Goal: Task Accomplishment & Management: Complete application form

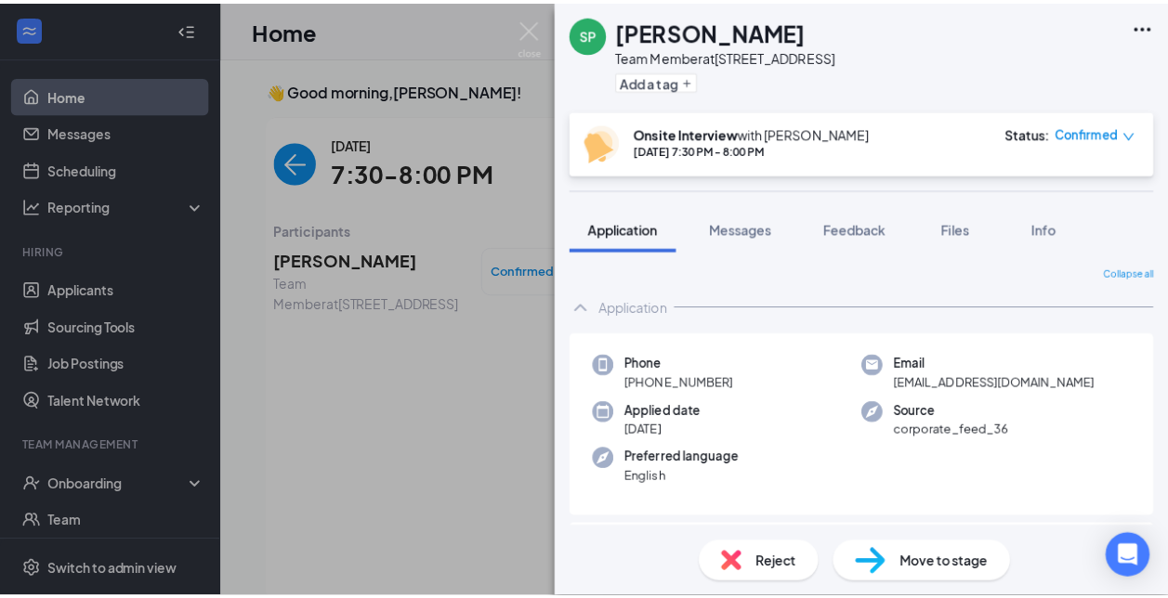
scroll to position [7, 0]
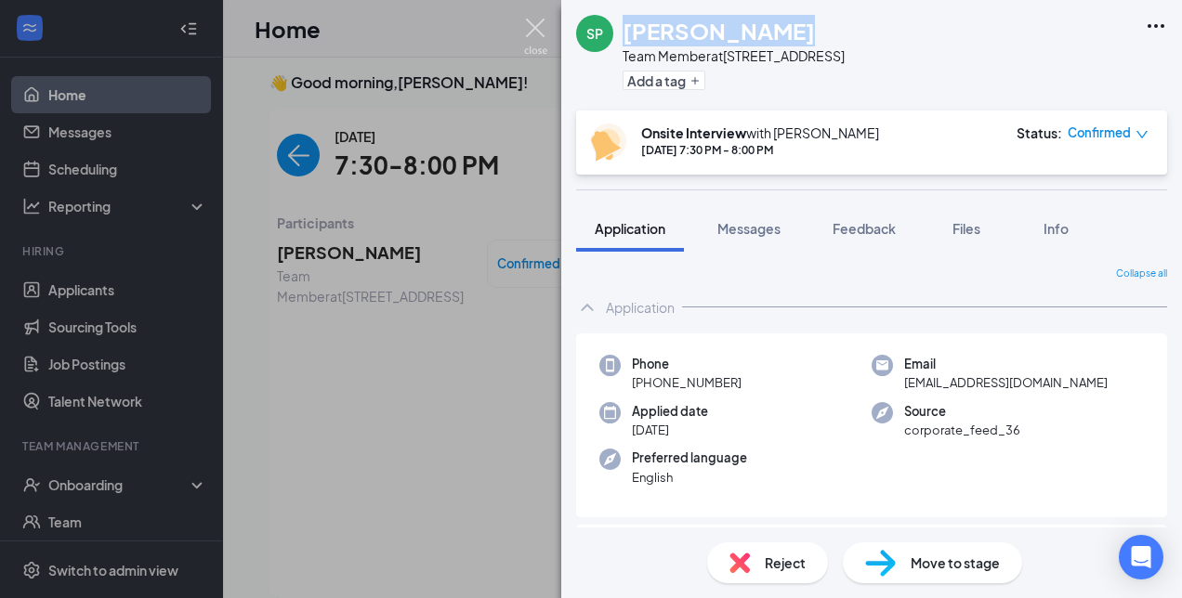
click at [536, 35] on img at bounding box center [535, 37] width 23 height 36
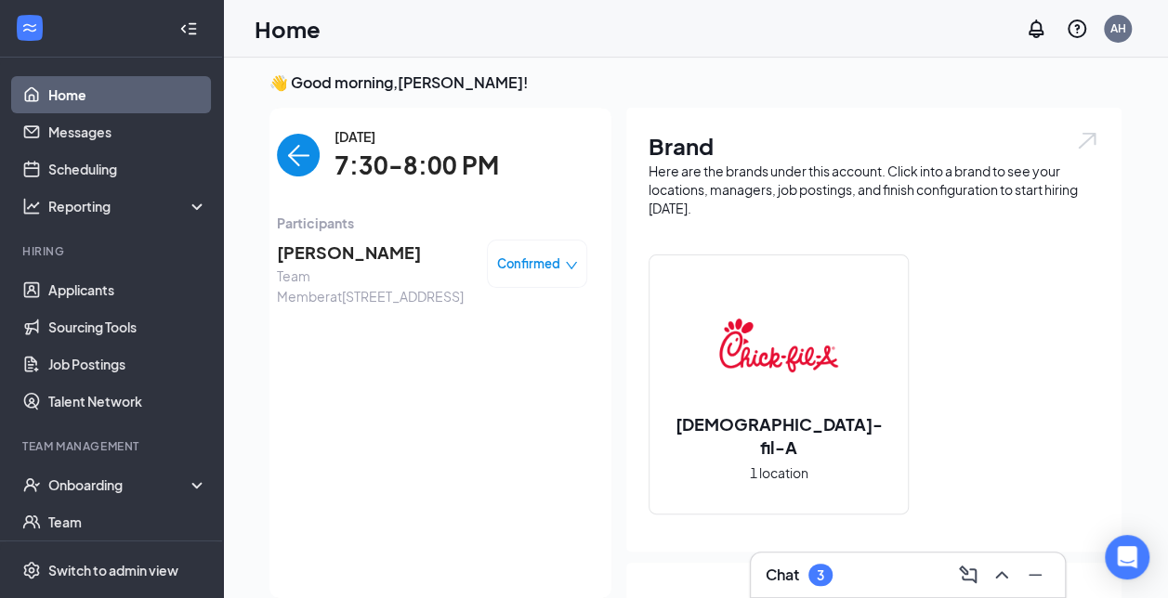
click at [106, 95] on link "Home" at bounding box center [127, 94] width 159 height 37
click at [88, 141] on link "Messages" at bounding box center [127, 131] width 159 height 37
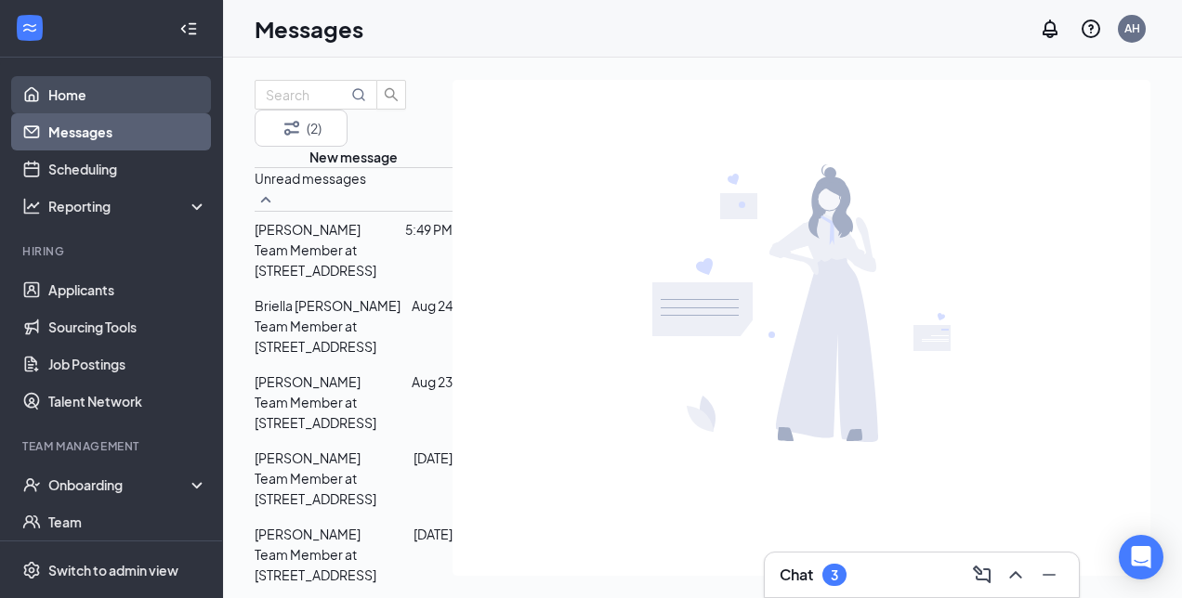
click at [89, 98] on link "Home" at bounding box center [127, 94] width 159 height 37
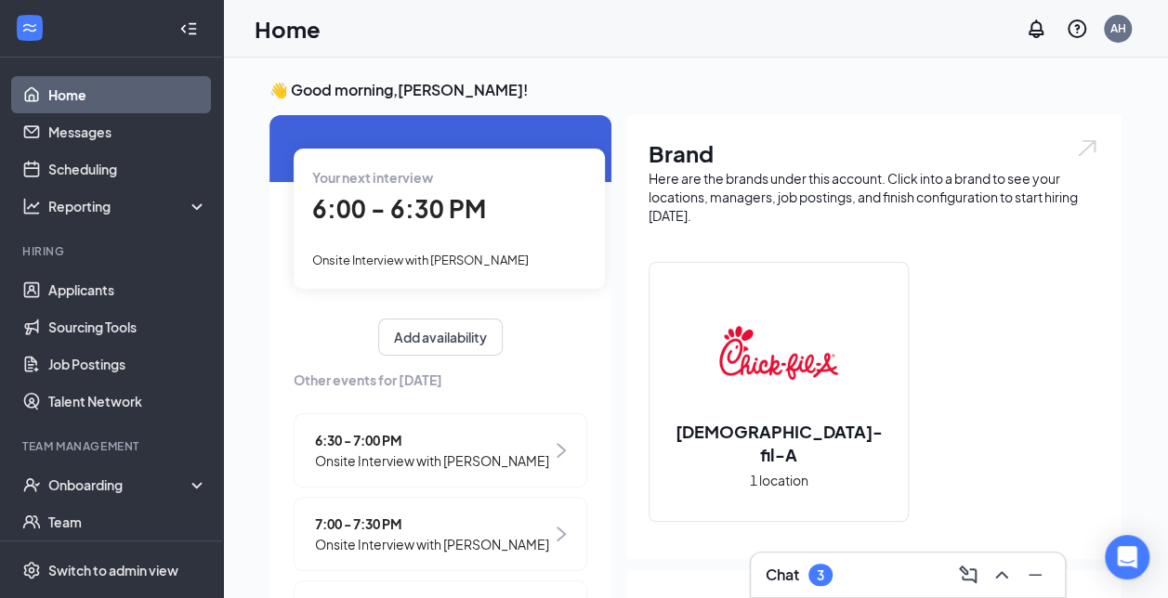
scroll to position [47, 0]
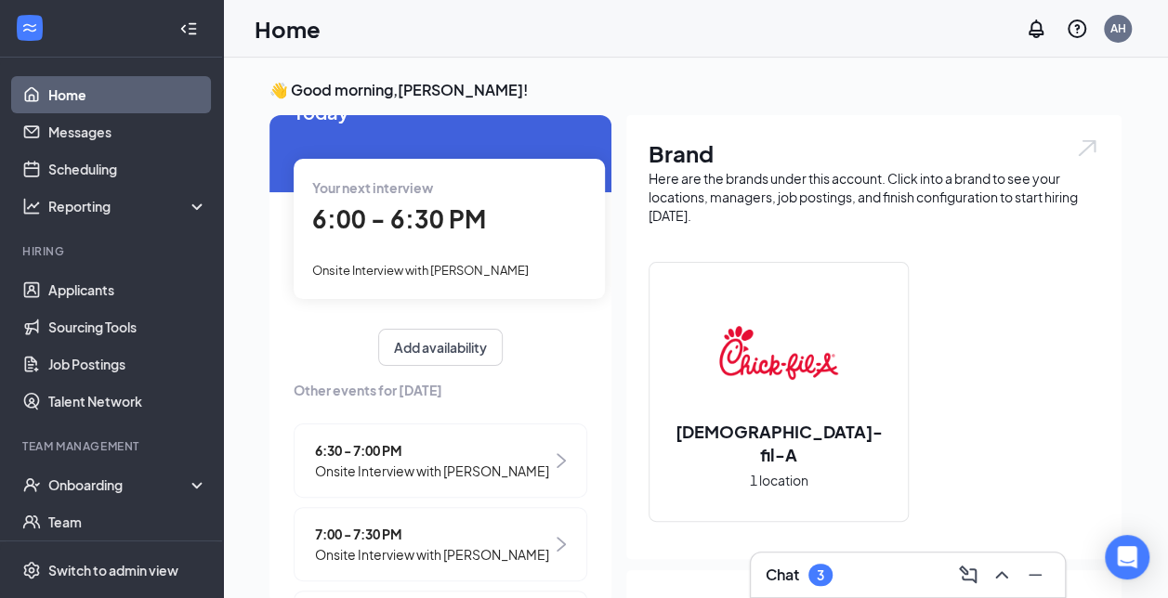
click at [453, 260] on div "Onsite Interview with [PERSON_NAME]" at bounding box center [449, 269] width 274 height 20
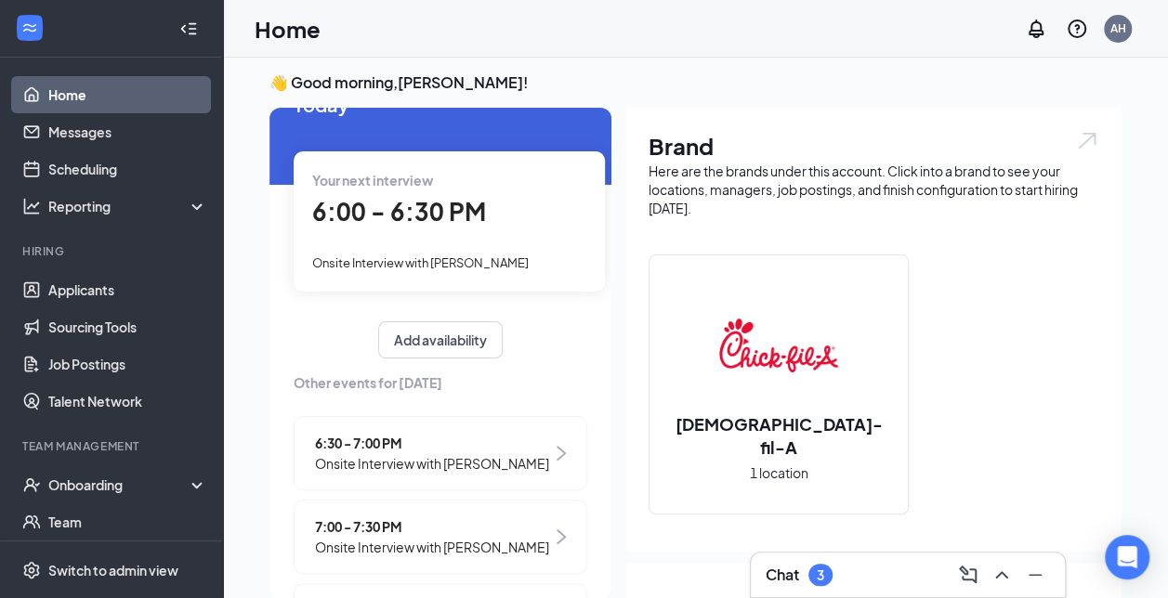
scroll to position [0, 0]
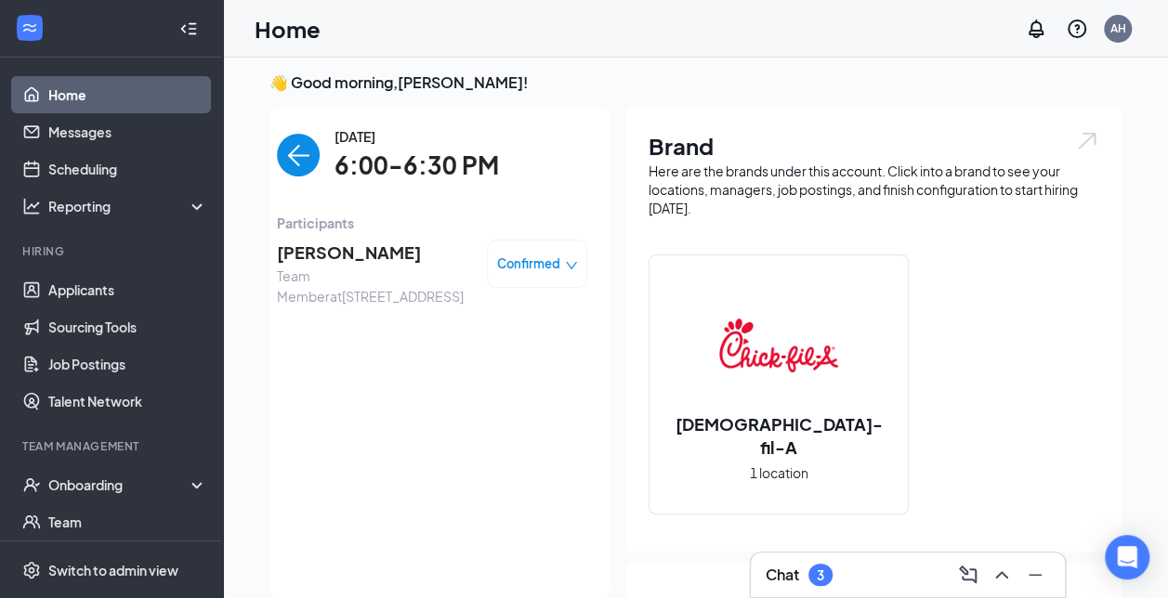
click at [542, 267] on span "Confirmed" at bounding box center [528, 264] width 63 height 19
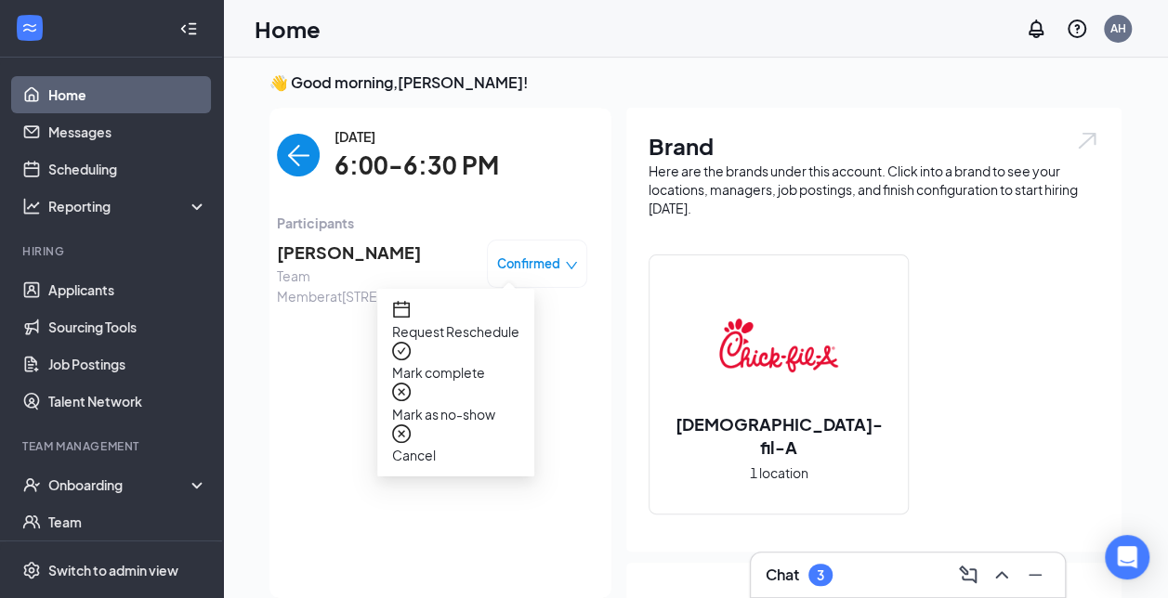
click at [493, 362] on span "Mark complete" at bounding box center [455, 372] width 127 height 20
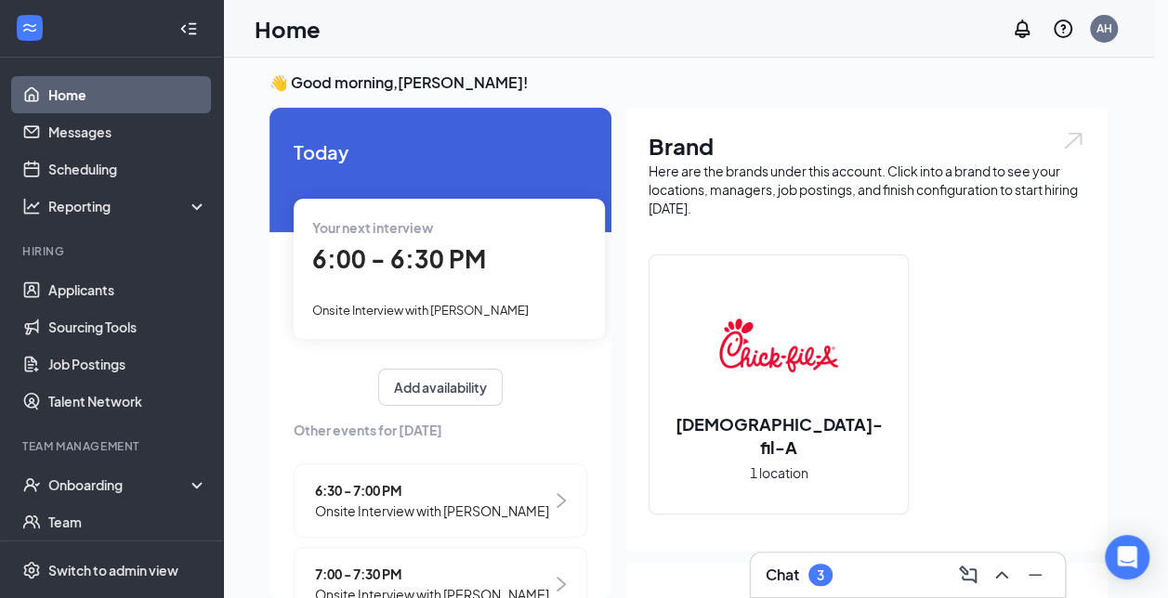
drag, startPoint x: 652, startPoint y: 396, endPoint x: 836, endPoint y: 382, distance: 184.5
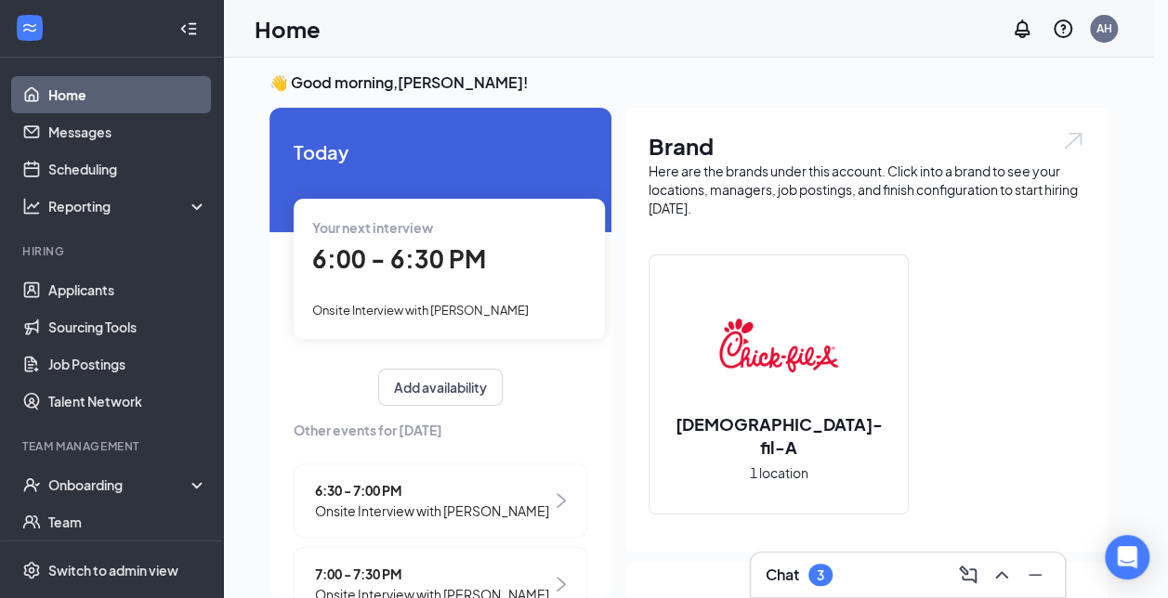
scroll to position [0, 308]
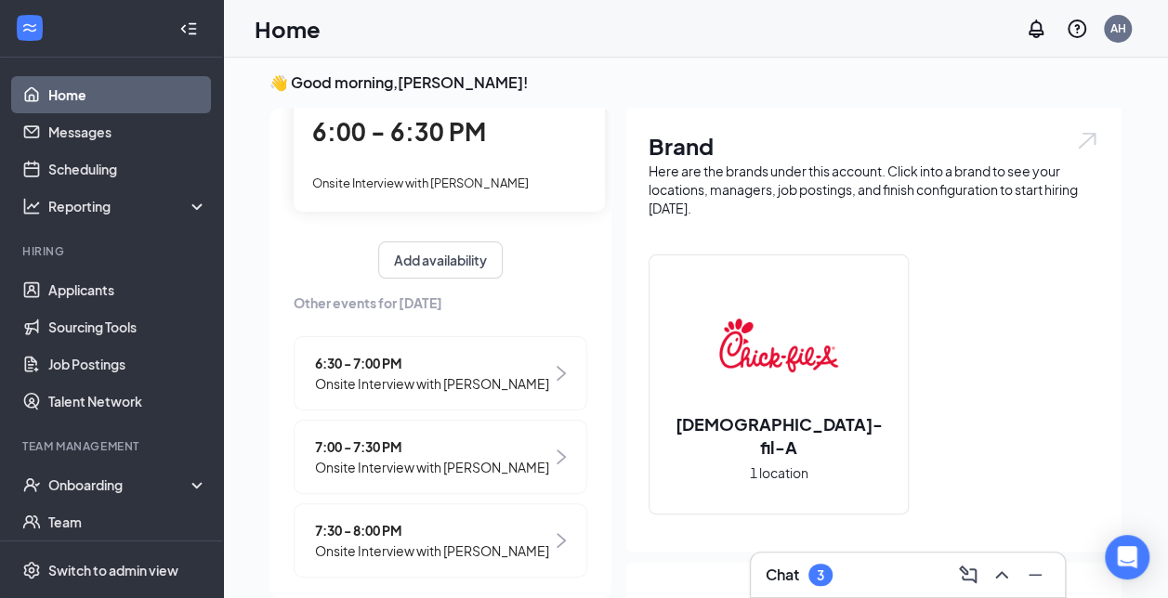
scroll to position [138, 0]
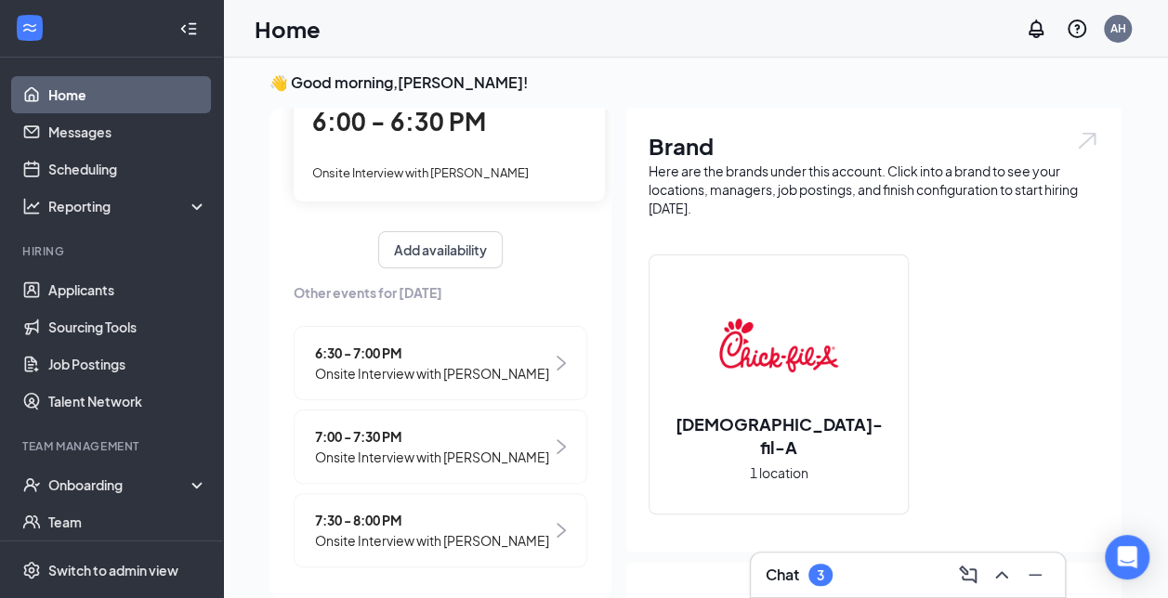
click at [517, 367] on div "6:30 - 7:00 PM Onsite Interview with [PERSON_NAME]" at bounding box center [441, 363] width 294 height 74
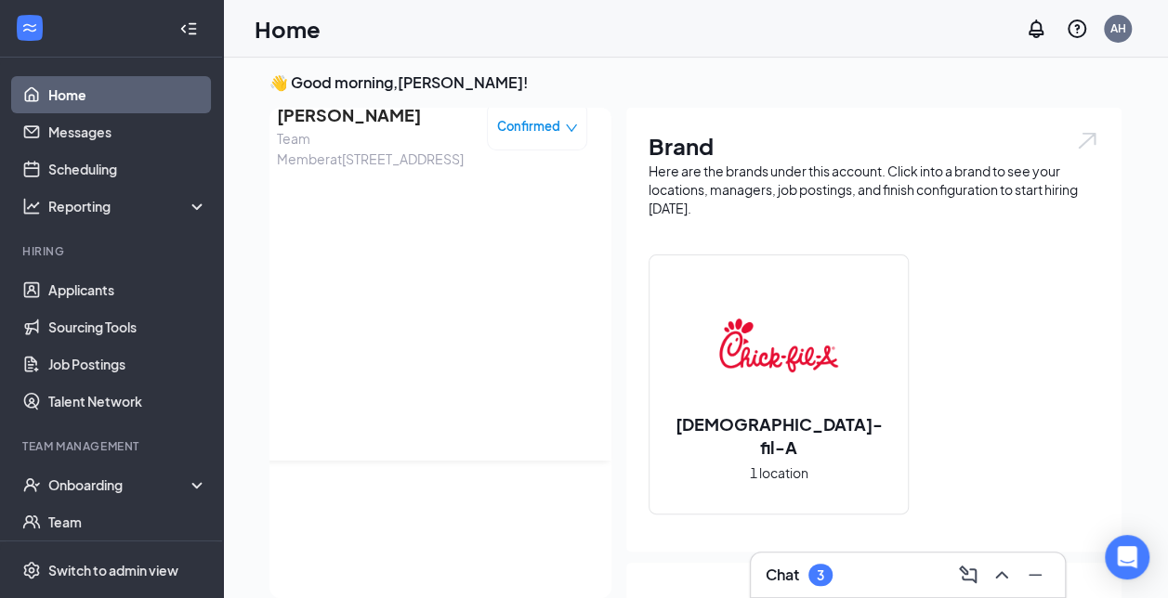
scroll to position [0, 0]
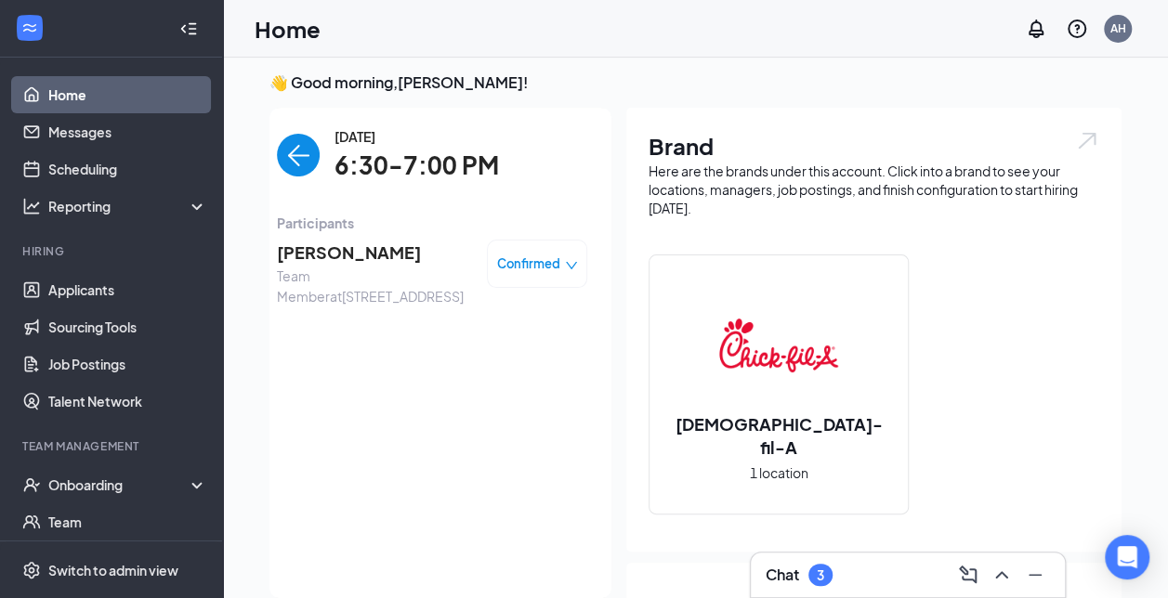
click at [547, 258] on div "Confirmed" at bounding box center [537, 264] width 81 height 19
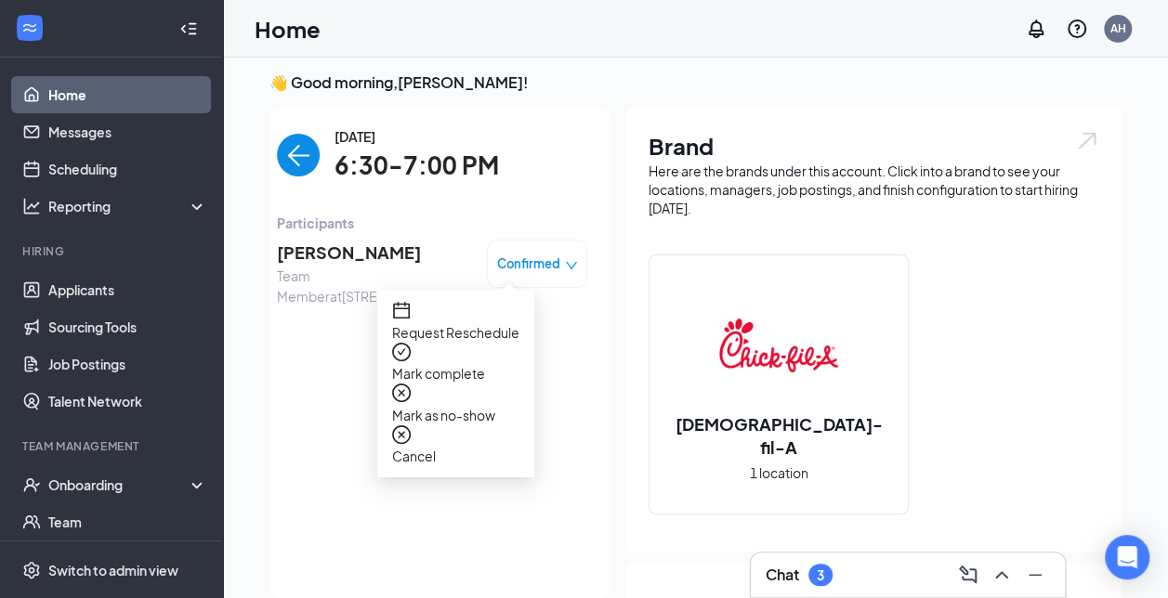
click at [472, 363] on span "Mark complete" at bounding box center [455, 373] width 127 height 20
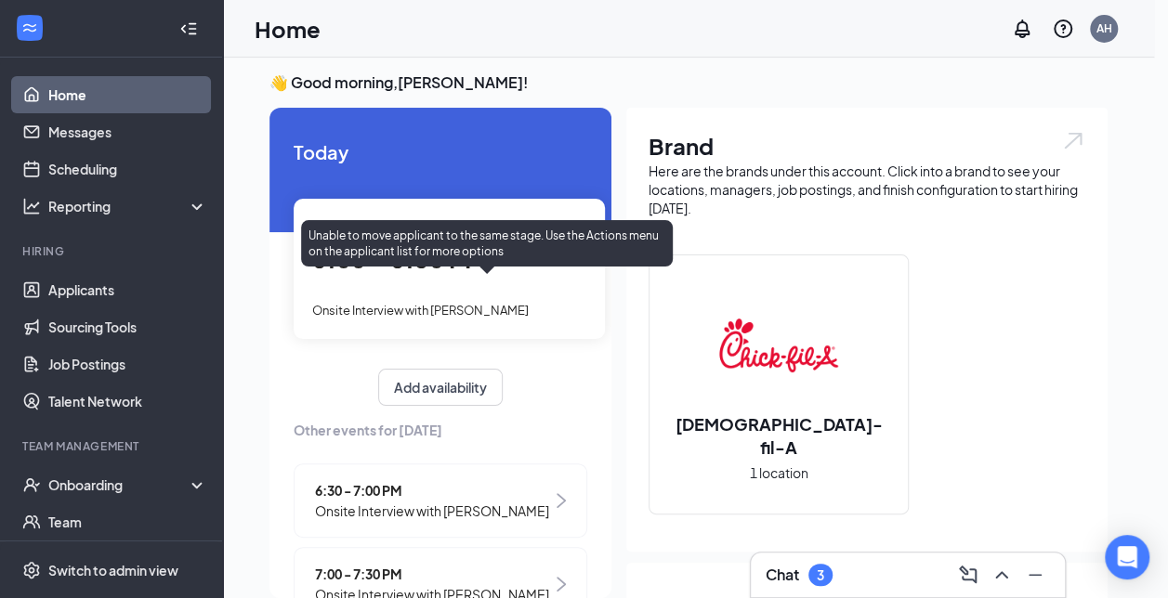
scroll to position [107, 0]
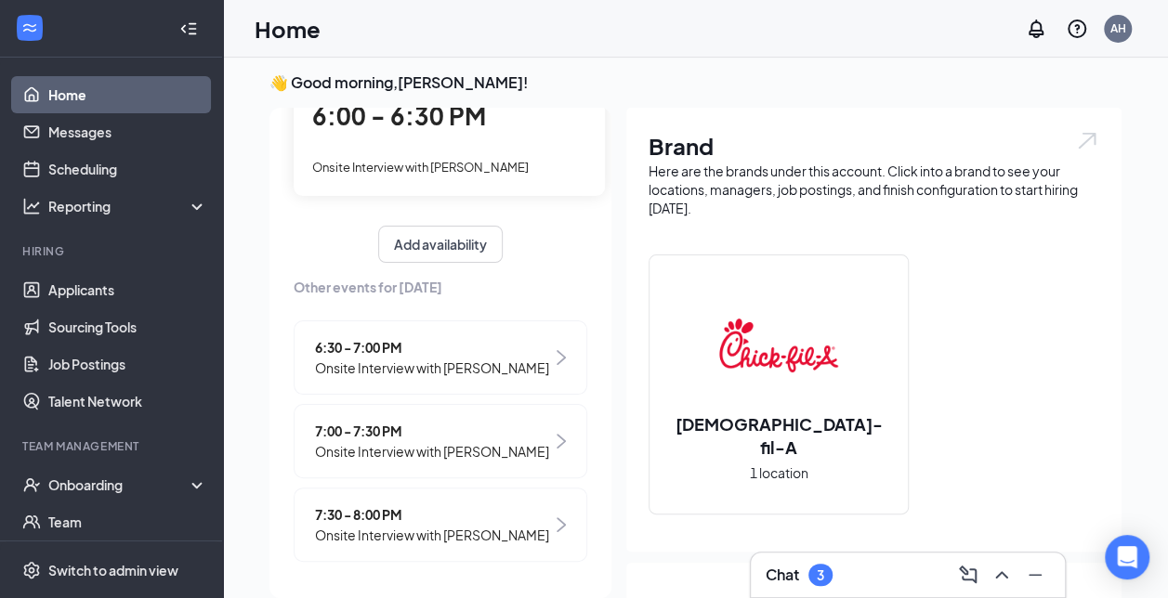
click at [519, 441] on span "Onsite Interview with [PERSON_NAME]" at bounding box center [432, 451] width 234 height 20
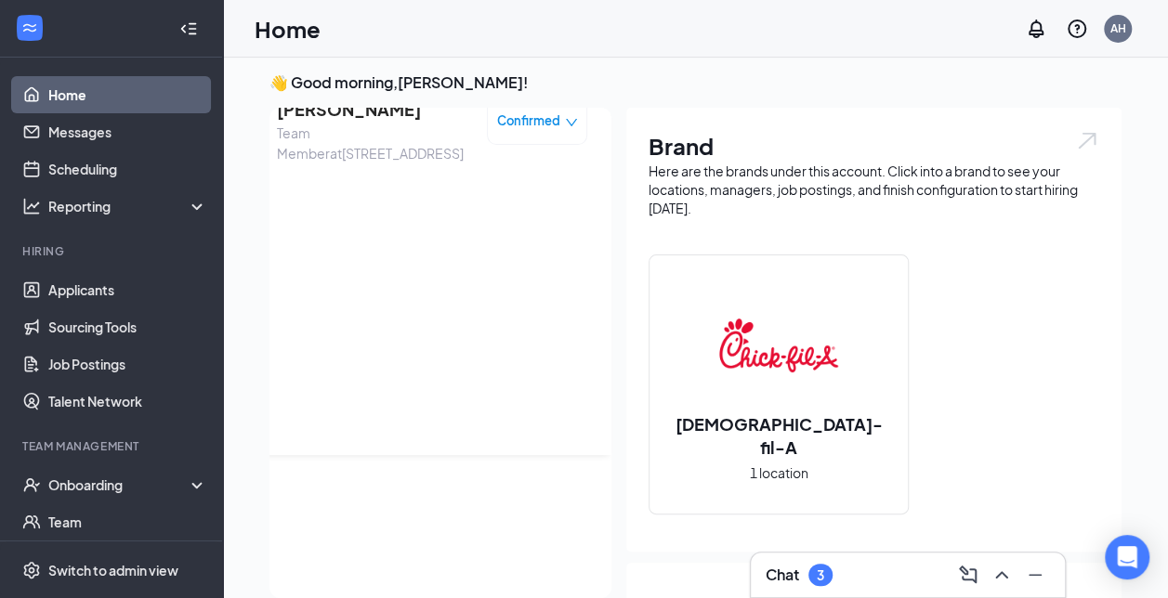
scroll to position [0, 0]
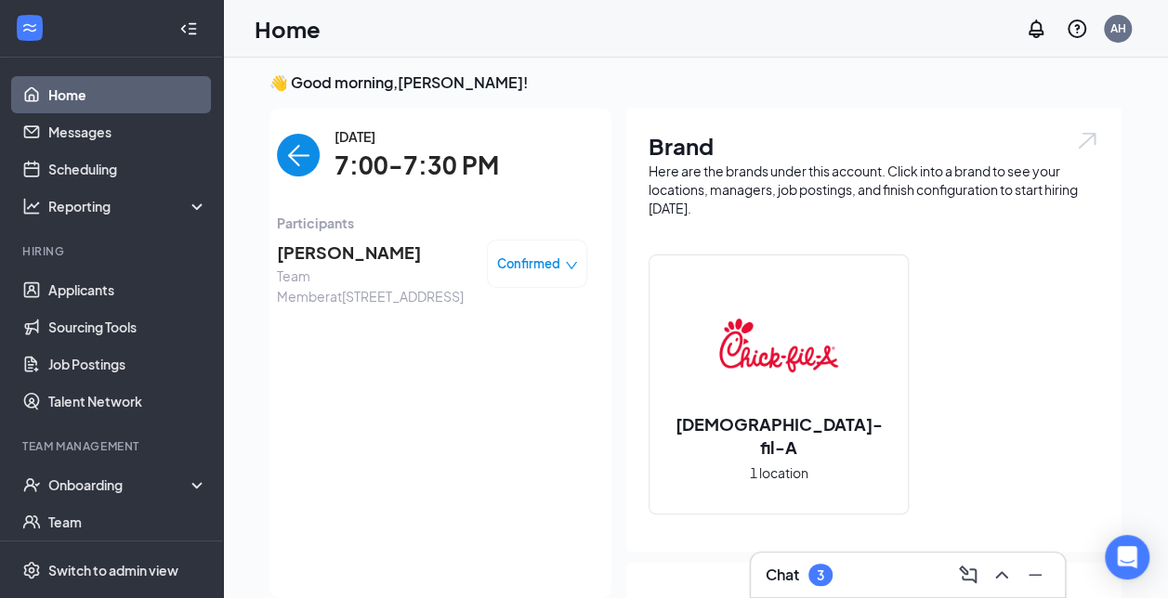
click at [560, 257] on div "Confirmed" at bounding box center [537, 264] width 81 height 19
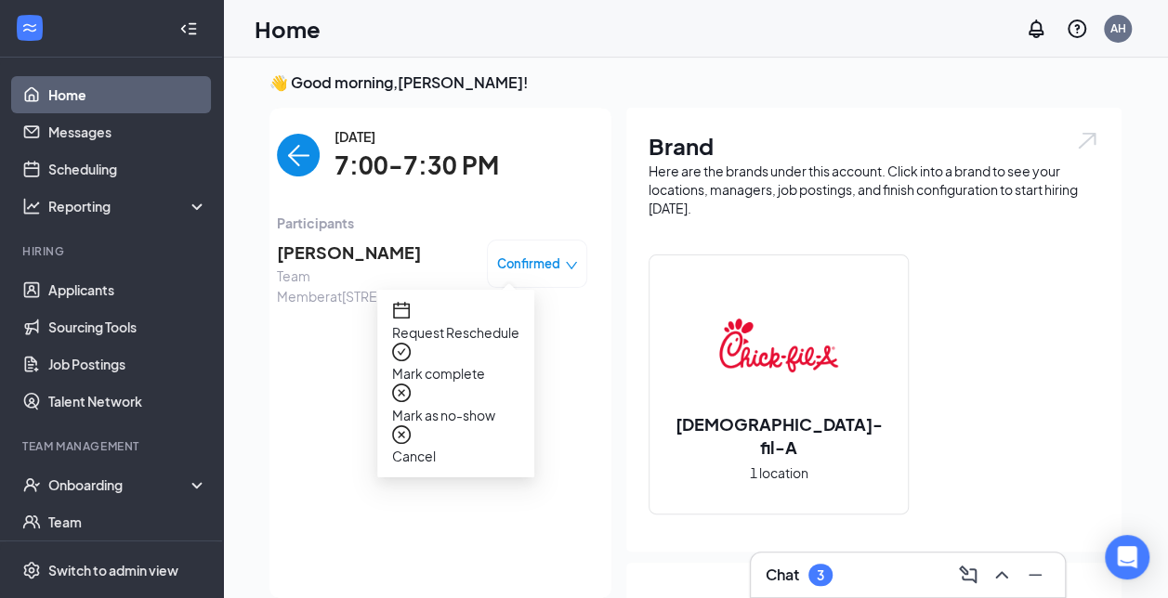
click at [498, 363] on span "Mark complete" at bounding box center [455, 373] width 127 height 20
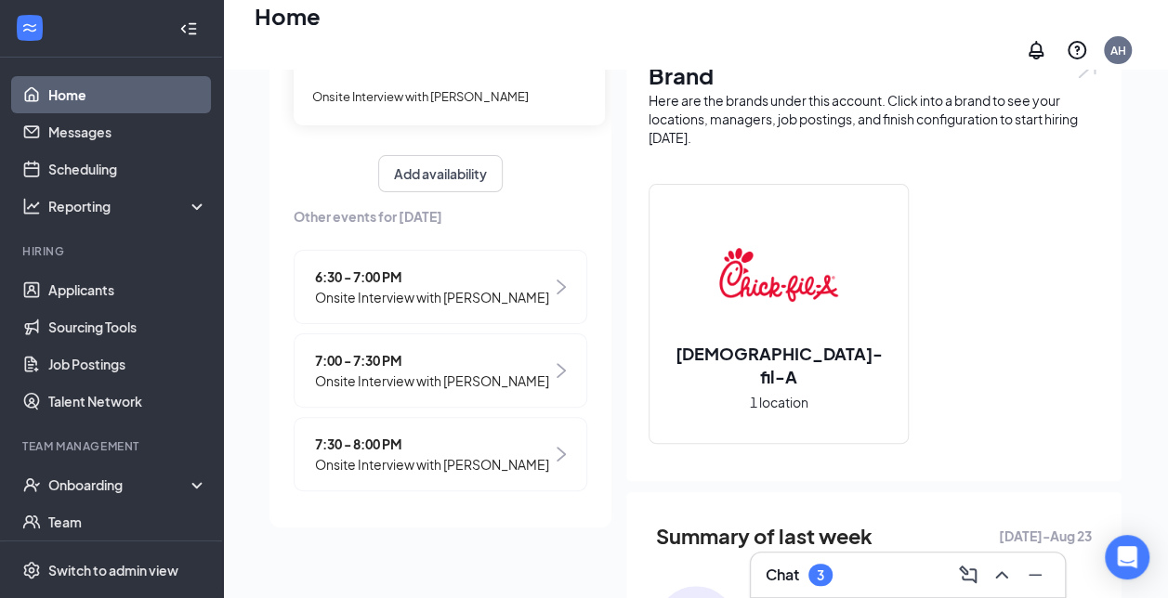
scroll to position [90, 0]
click at [537, 447] on div "7:30 - 8:00 PM Onsite Interview with [PERSON_NAME]" at bounding box center [441, 453] width 294 height 74
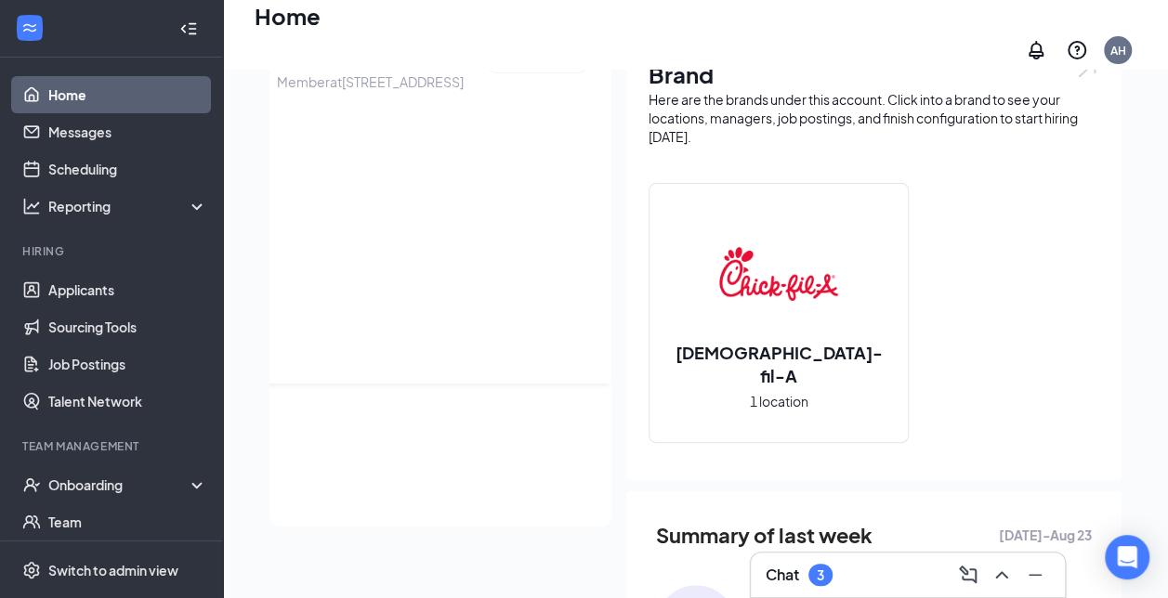
scroll to position [0, 0]
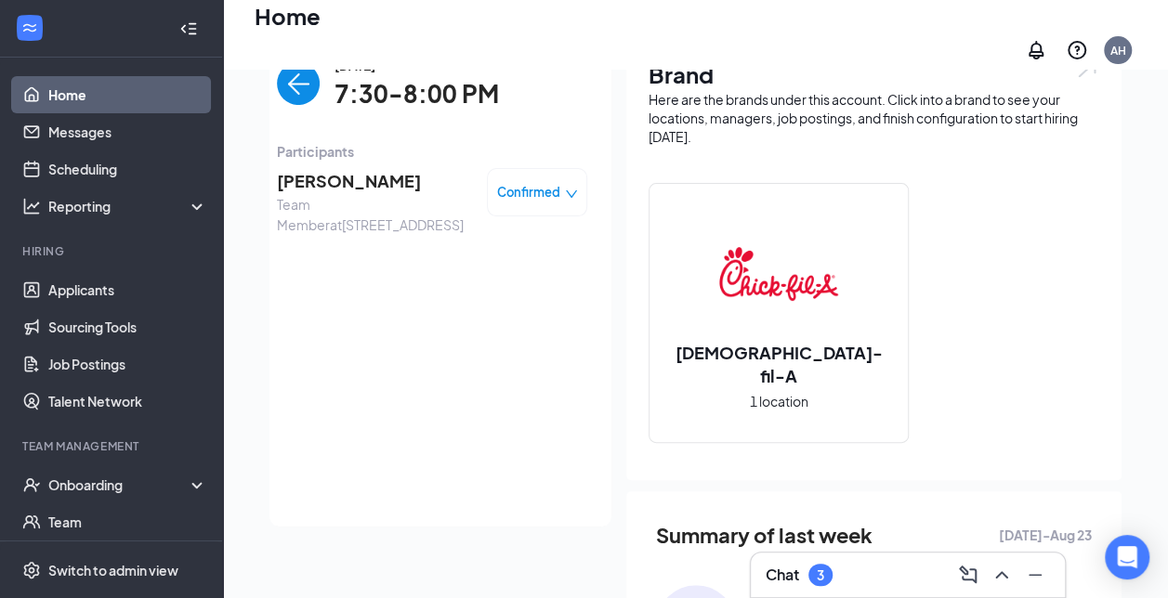
click at [546, 183] on div "Confirmed" at bounding box center [537, 192] width 81 height 19
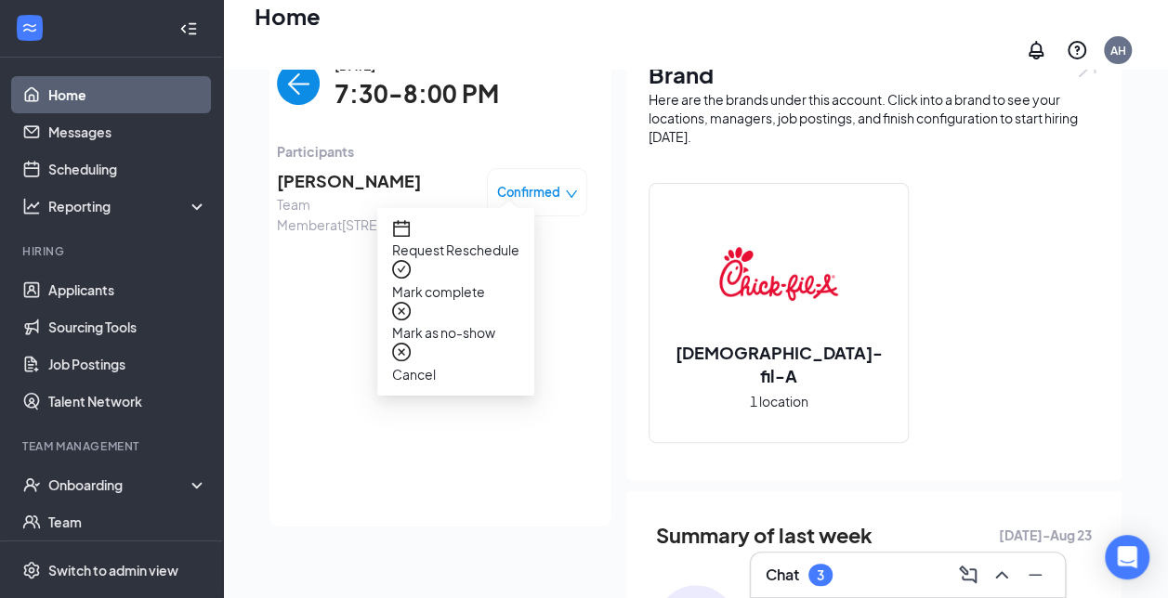
click at [485, 282] on span "Mark complete" at bounding box center [455, 292] width 127 height 20
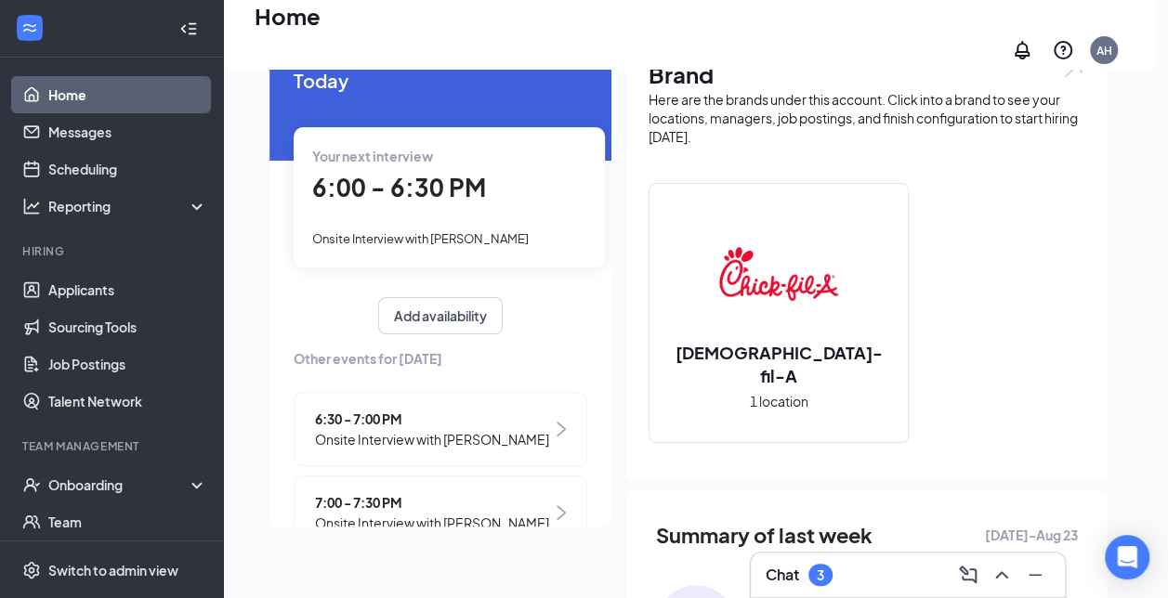
drag, startPoint x: 707, startPoint y: 394, endPoint x: 896, endPoint y: 394, distance: 188.6
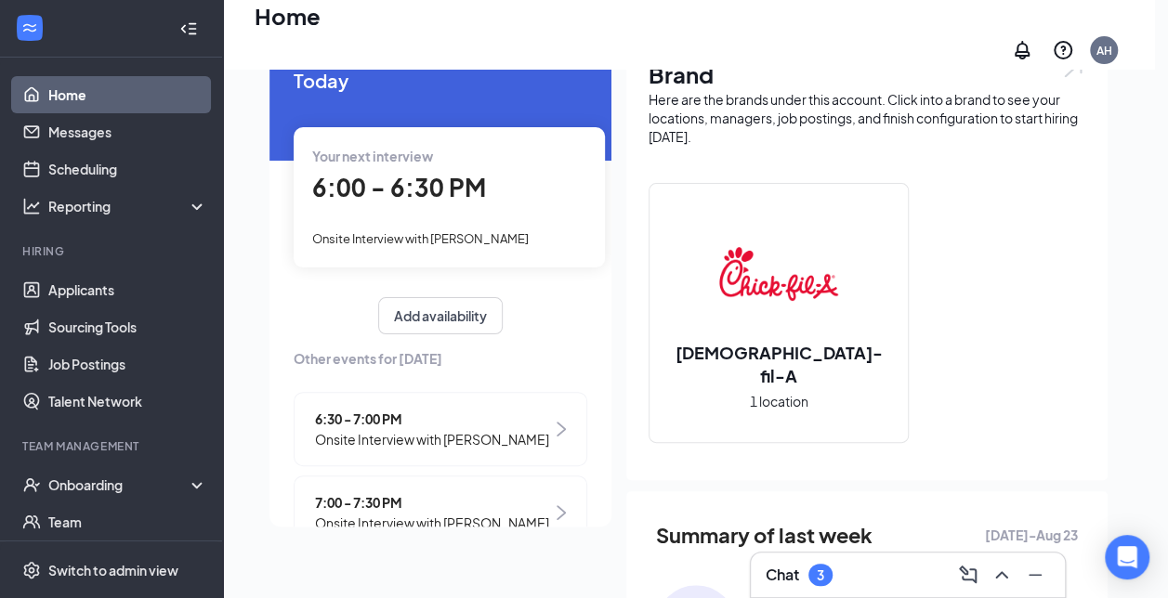
click at [885, 446] on div "[DEMOGRAPHIC_DATA]-fil-A 1 location" at bounding box center [874, 320] width 451 height 275
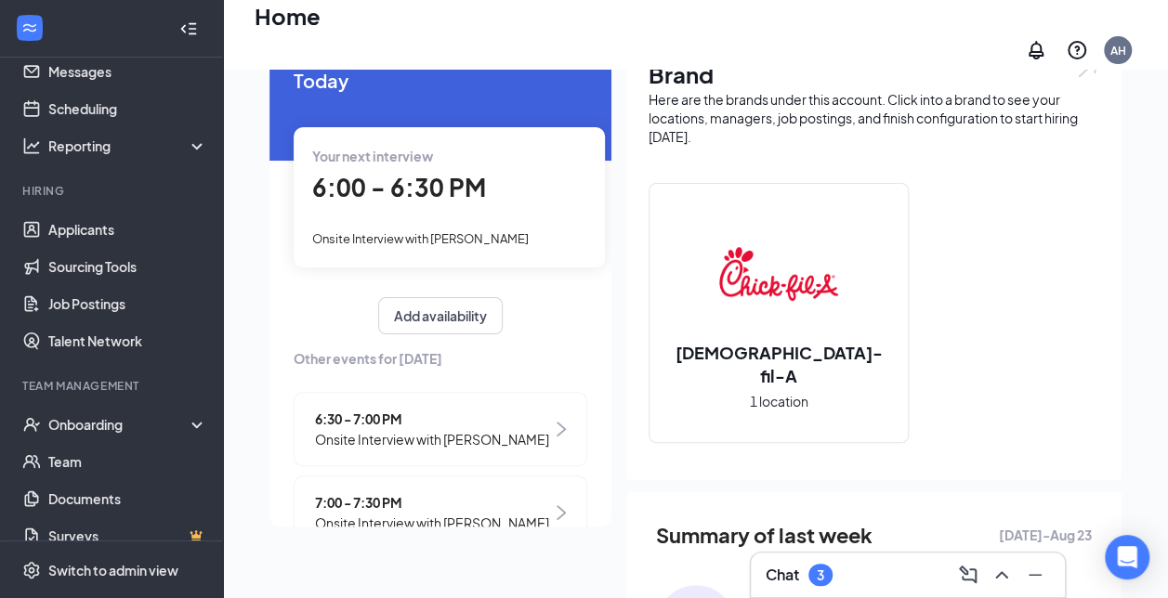
scroll to position [62, 0]
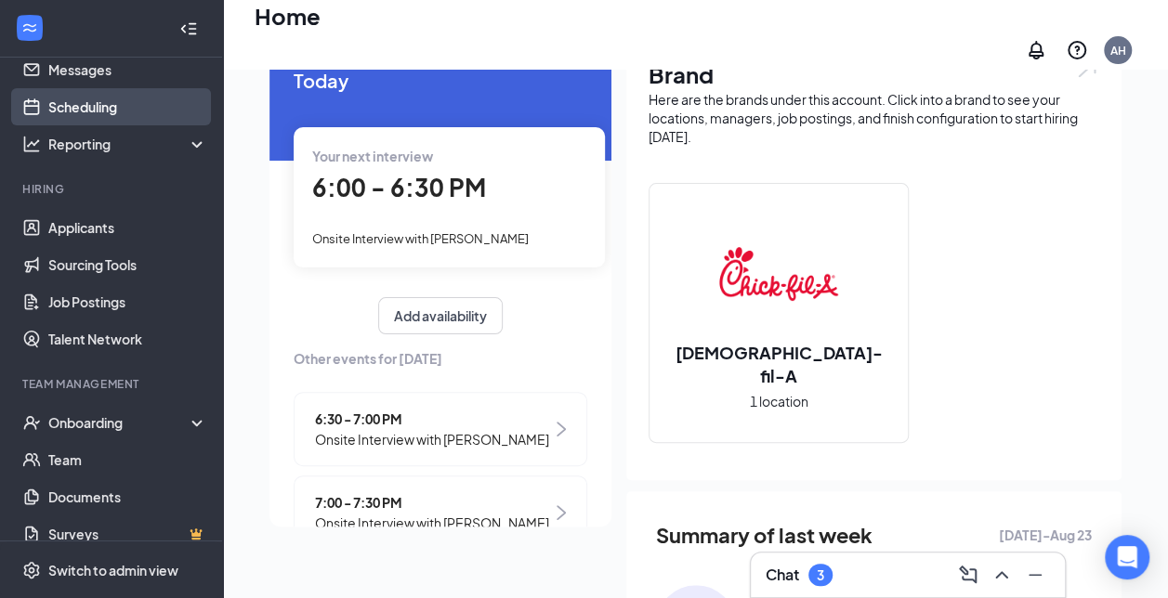
click at [73, 102] on link "Scheduling" at bounding box center [127, 106] width 159 height 37
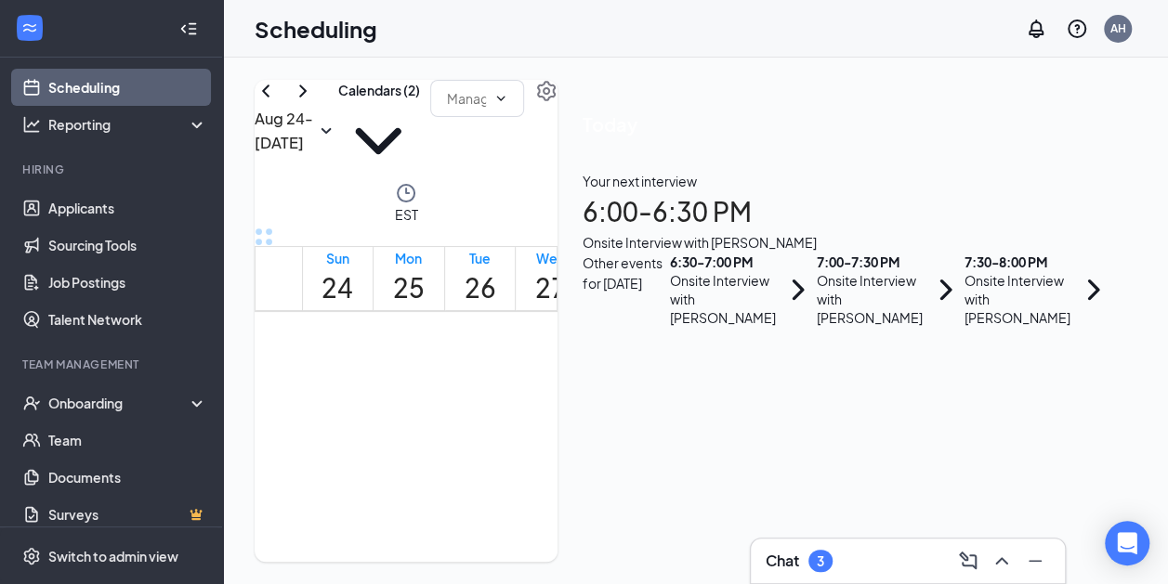
scroll to position [28, 0]
click at [145, 394] on div "Onboarding" at bounding box center [119, 403] width 143 height 19
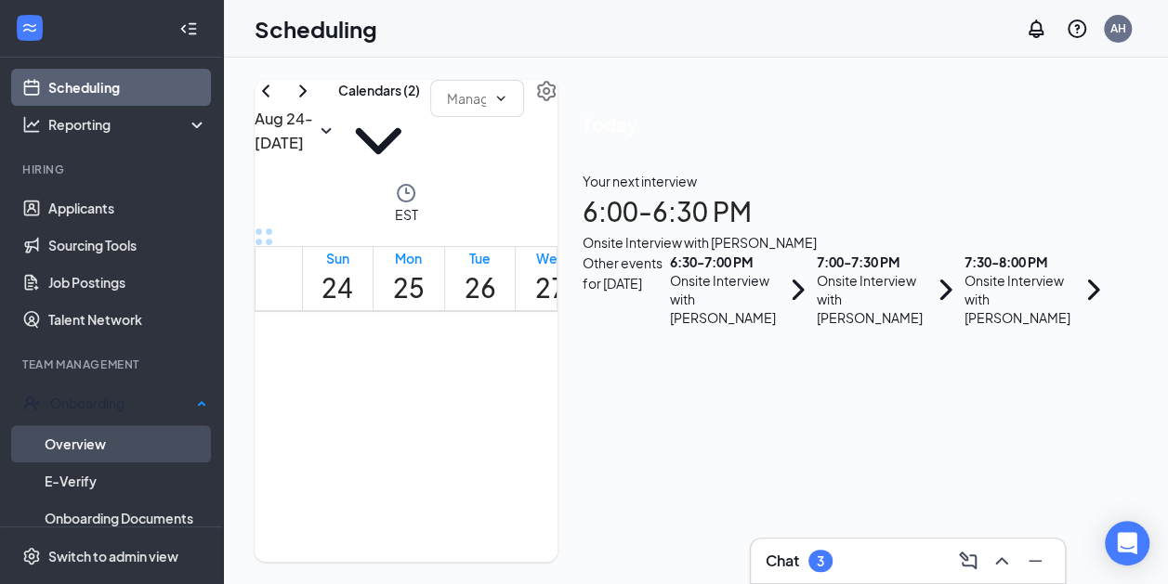
click at [109, 429] on link "Overview" at bounding box center [126, 444] width 163 height 37
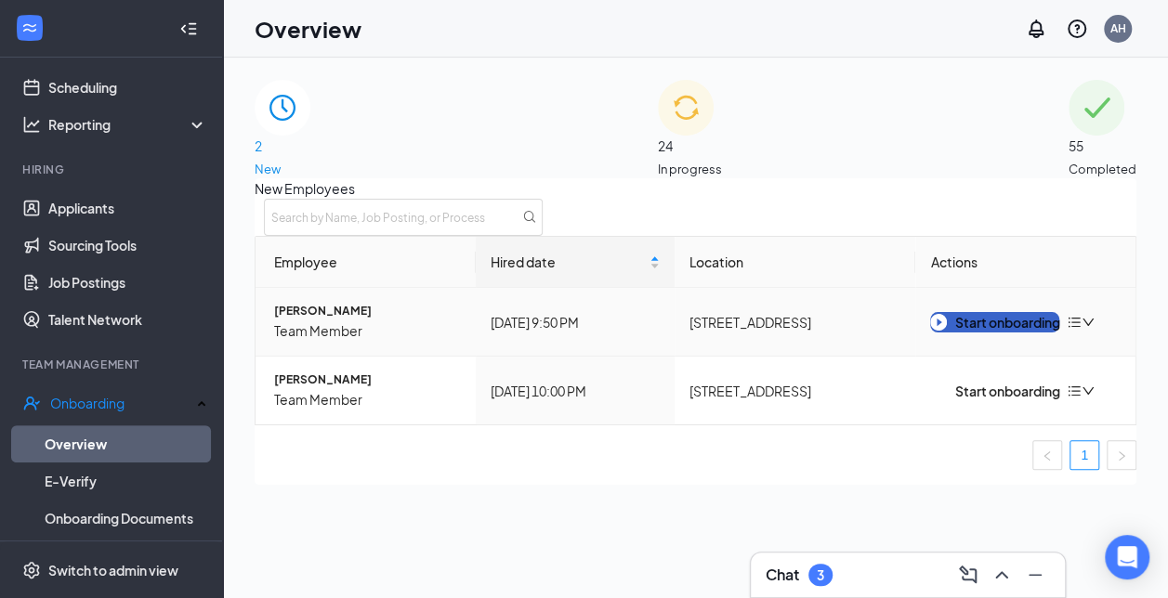
click at [953, 333] on div "Start onboarding" at bounding box center [994, 322] width 129 height 20
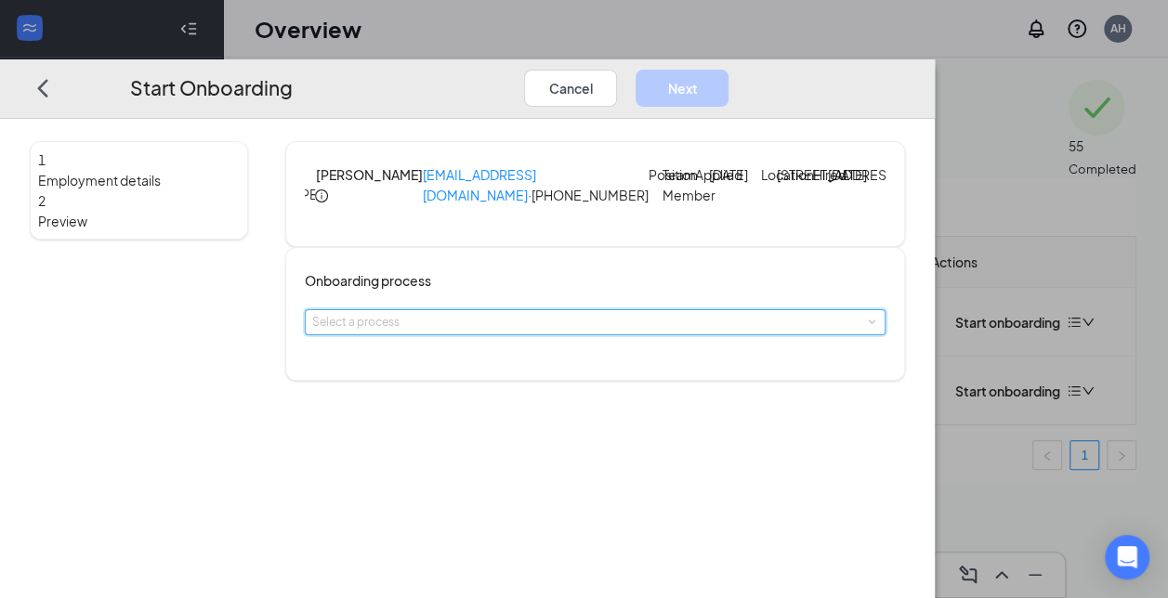
click at [867, 327] on span at bounding box center [871, 323] width 8 height 8
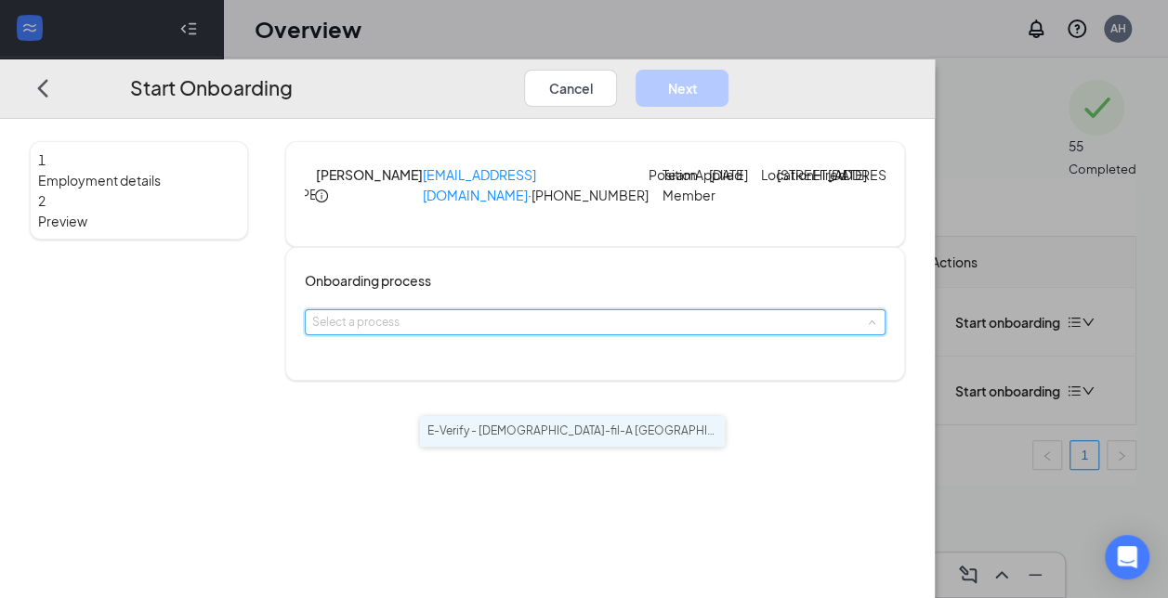
click at [656, 427] on span "E-Verify - [DEMOGRAPHIC_DATA]-fil-A [GEOGRAPHIC_DATA] & I-190" at bounding box center [609, 431] width 365 height 14
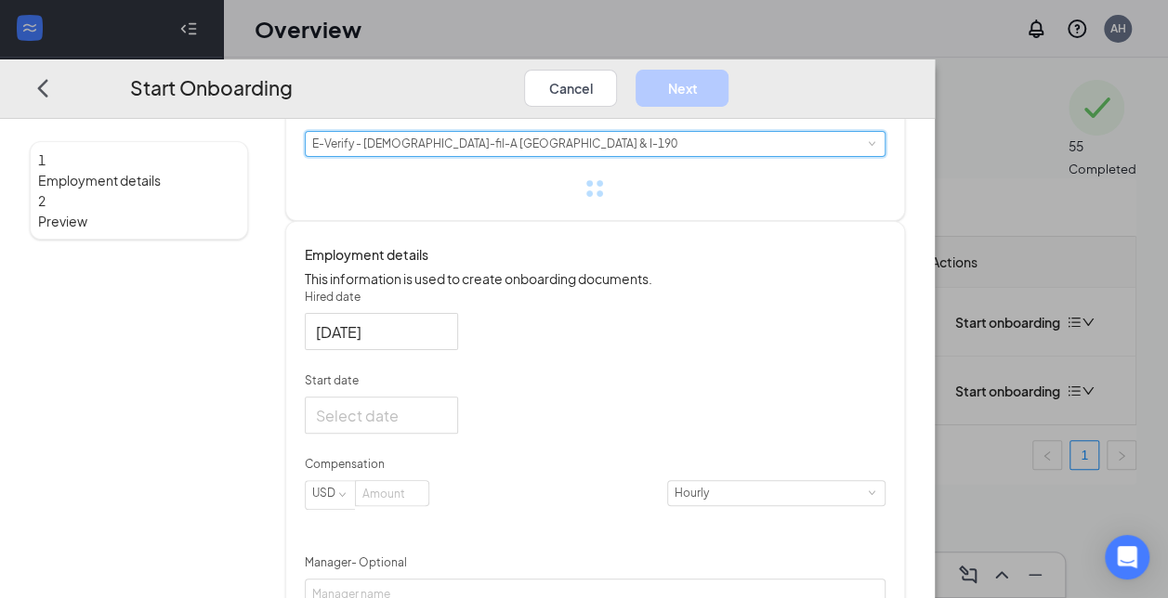
scroll to position [179, 0]
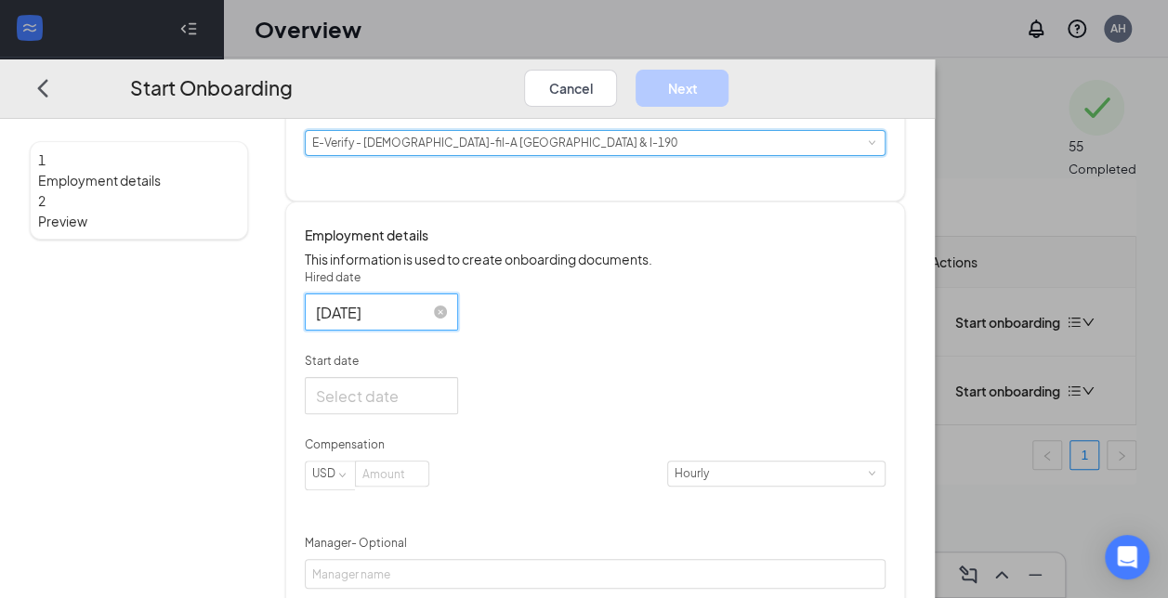
click at [443, 324] on input "[DATE]" at bounding box center [379, 312] width 127 height 23
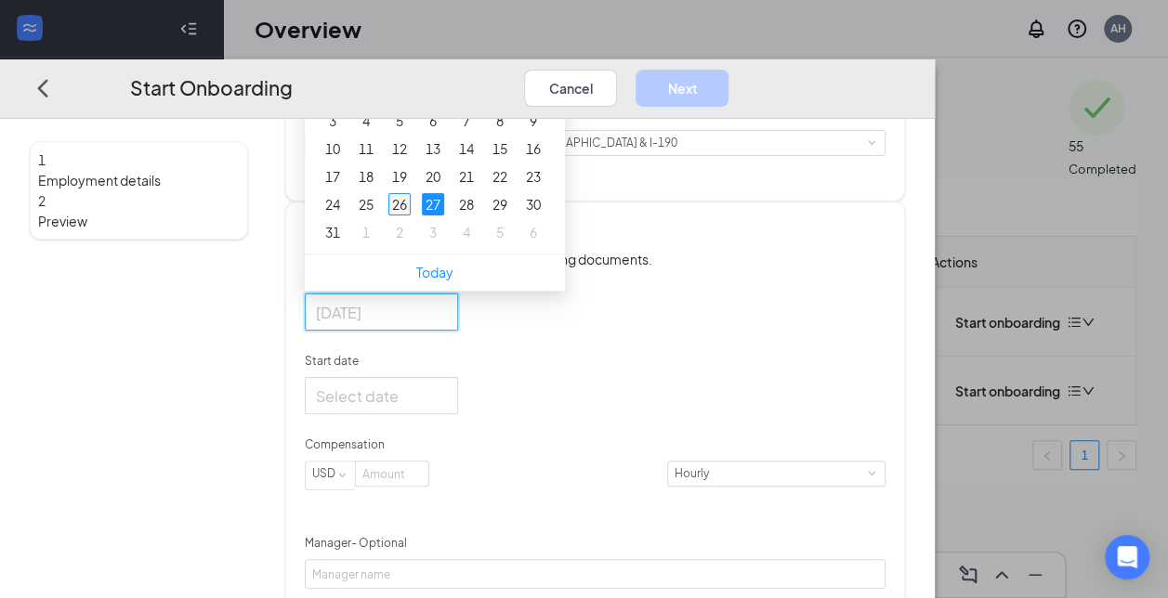
type input "[DATE]"
click at [411, 216] on div "26" at bounding box center [399, 204] width 22 height 22
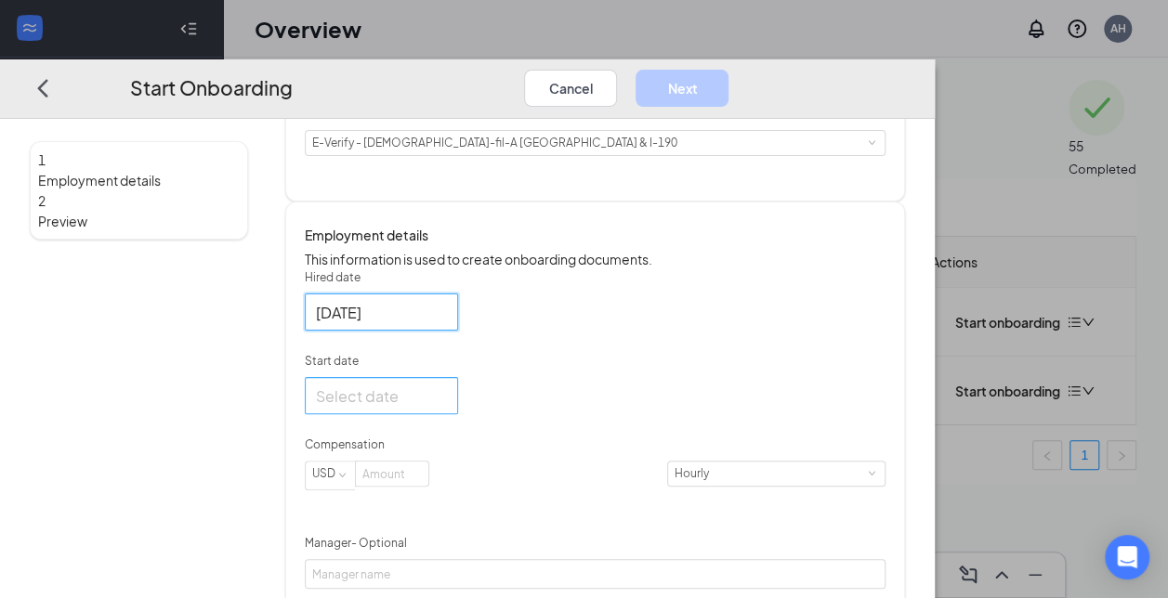
click at [443, 408] on input "Start date" at bounding box center [379, 396] width 127 height 23
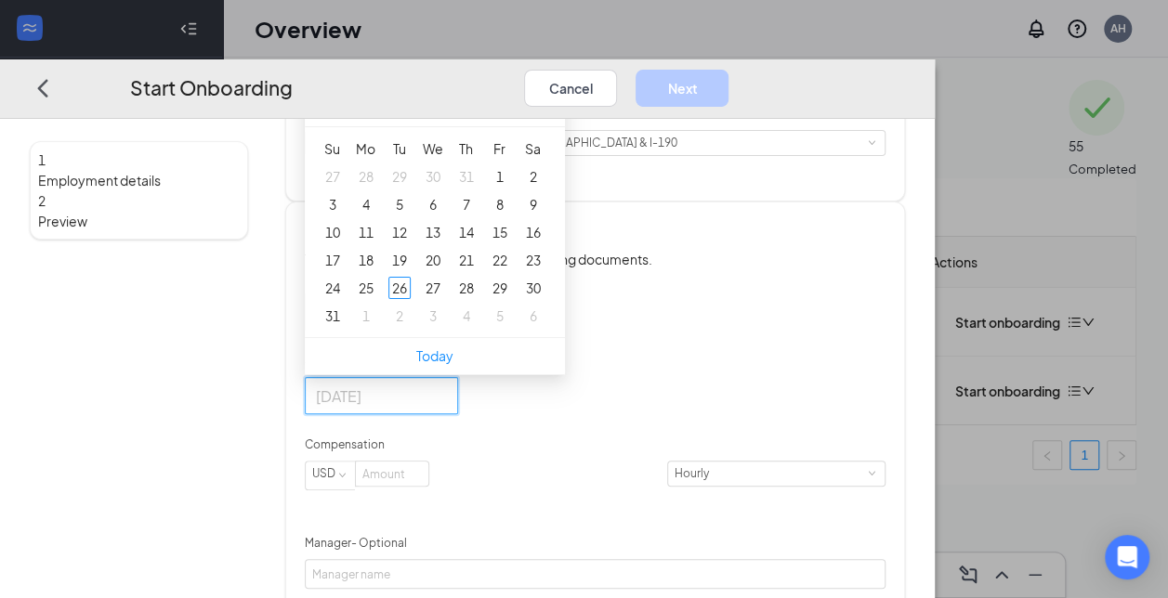
type input "[DATE]"
click at [536, 127] on button "button" at bounding box center [526, 108] width 20 height 37
type input "[DATE]"
click at [377, 244] on div "15" at bounding box center [366, 233] width 22 height 22
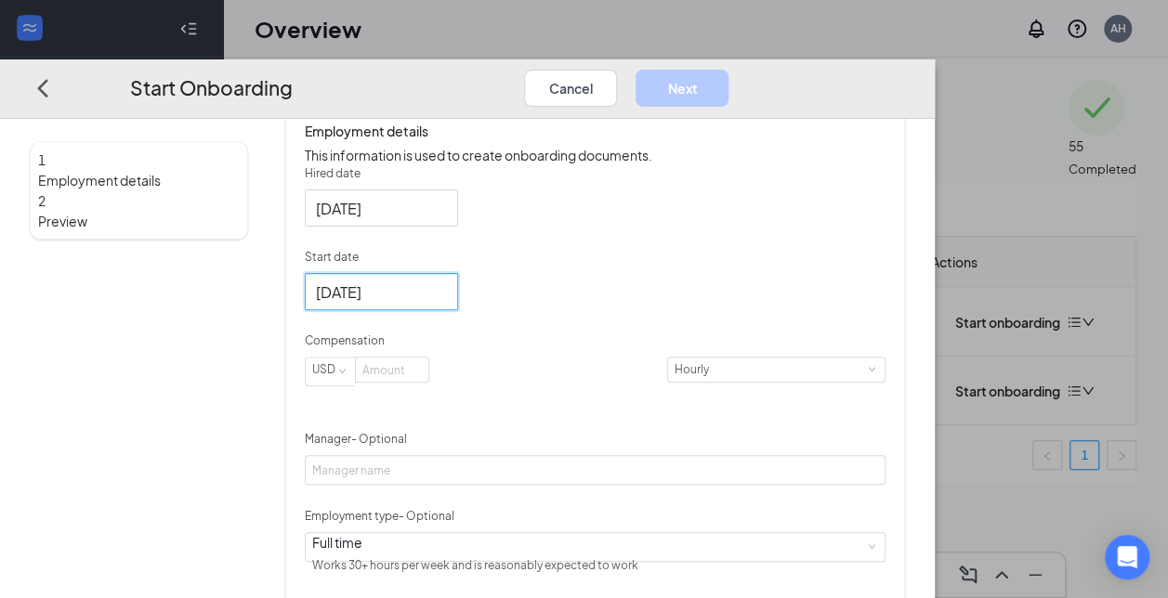
scroll to position [285, 0]
click at [428, 381] on input at bounding box center [392, 369] width 72 height 24
type input "15.5"
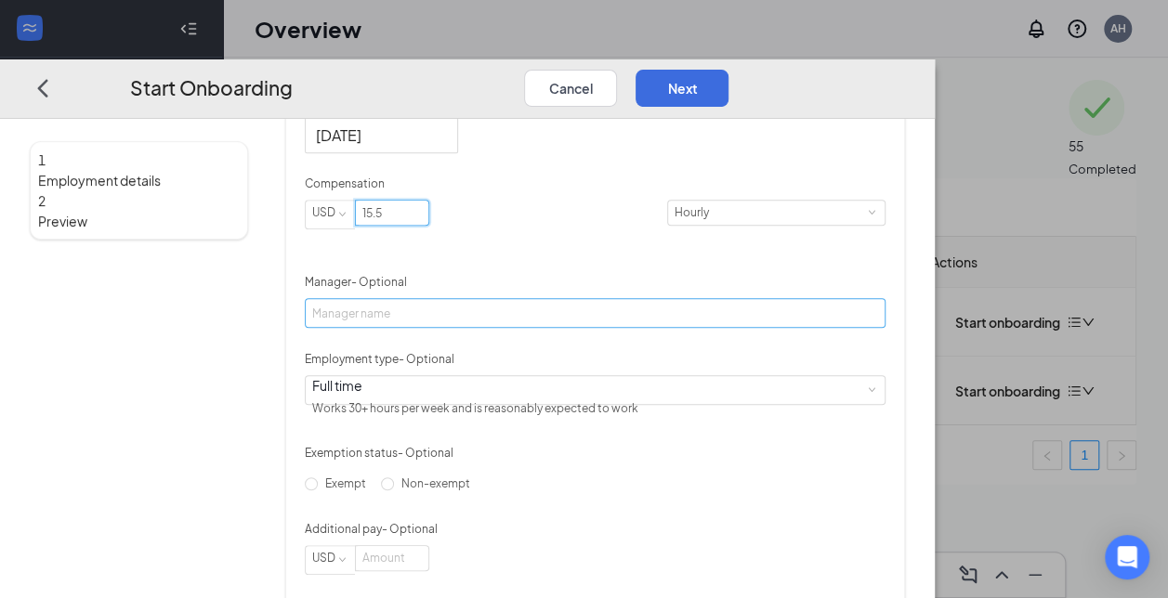
scroll to position [441, 0]
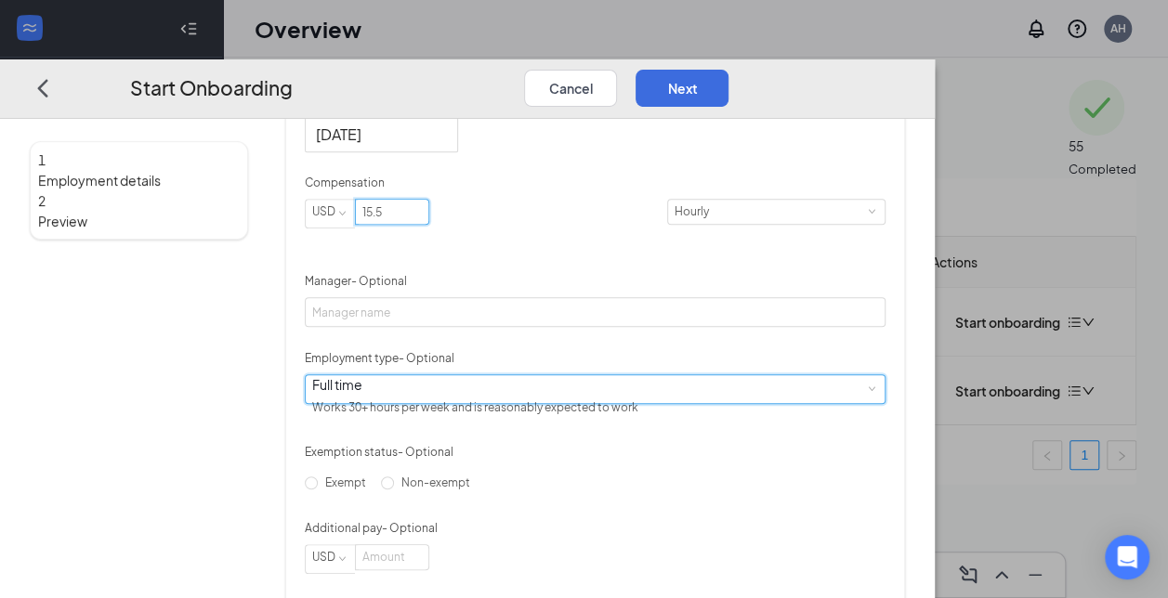
click at [669, 403] on div "Full time Works 30+ hours per week and is reasonably expected to work" at bounding box center [595, 389] width 566 height 28
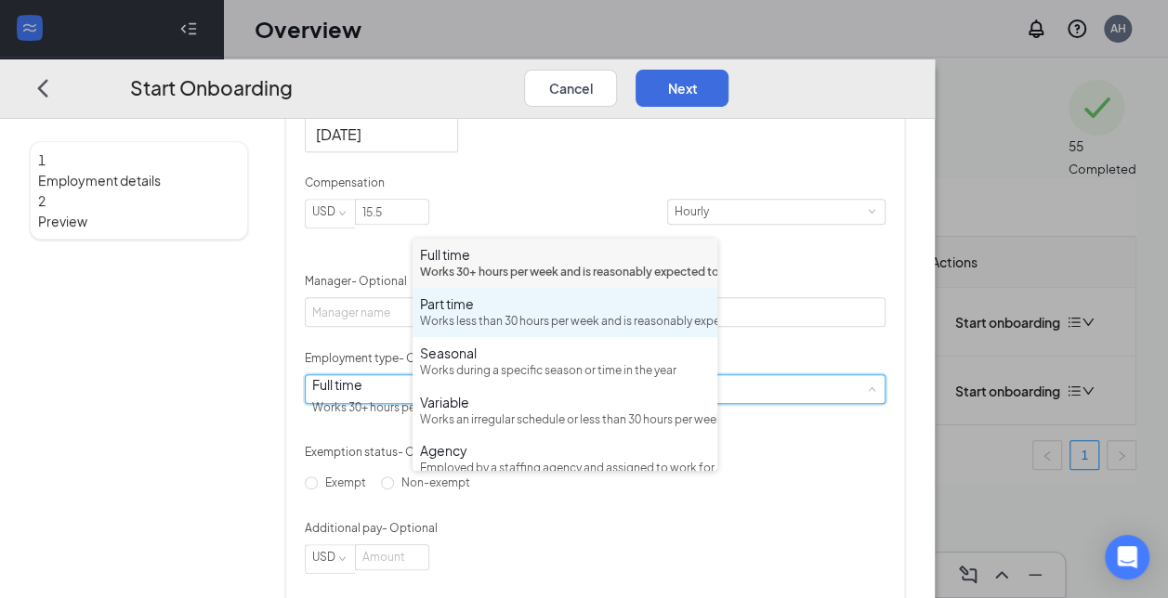
click at [584, 331] on div "Works less than 30 hours per week and is reasonably expected to work" at bounding box center [565, 322] width 290 height 18
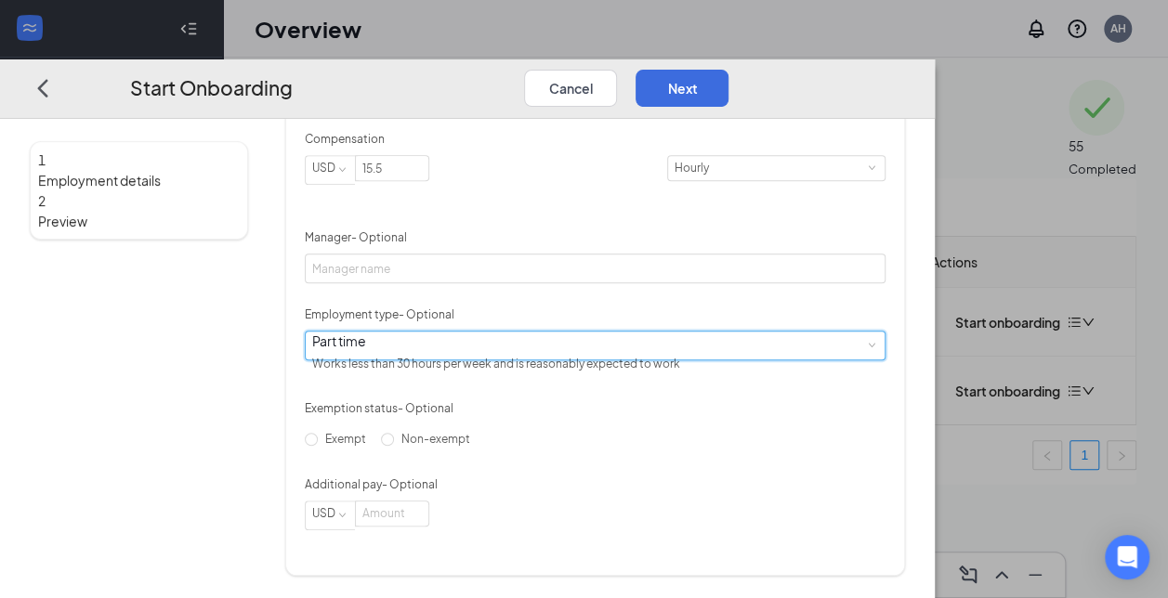
scroll to position [551, 0]
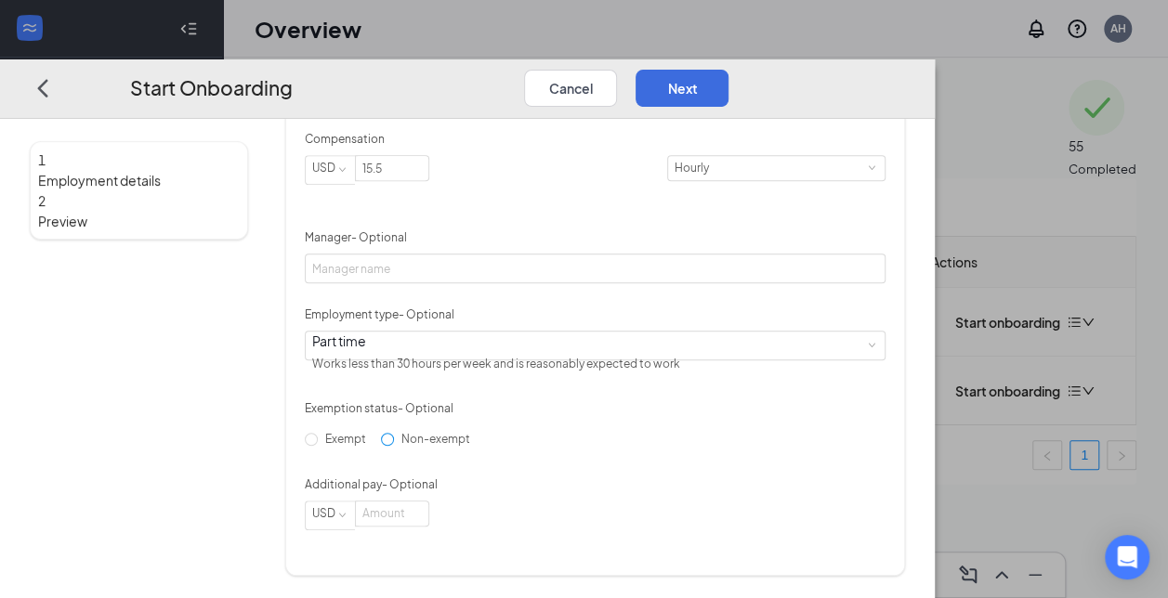
click at [394, 446] on input "Non-exempt" at bounding box center [387, 439] width 13 height 13
radio input "true"
click at [728, 70] on button "Next" at bounding box center [682, 88] width 93 height 37
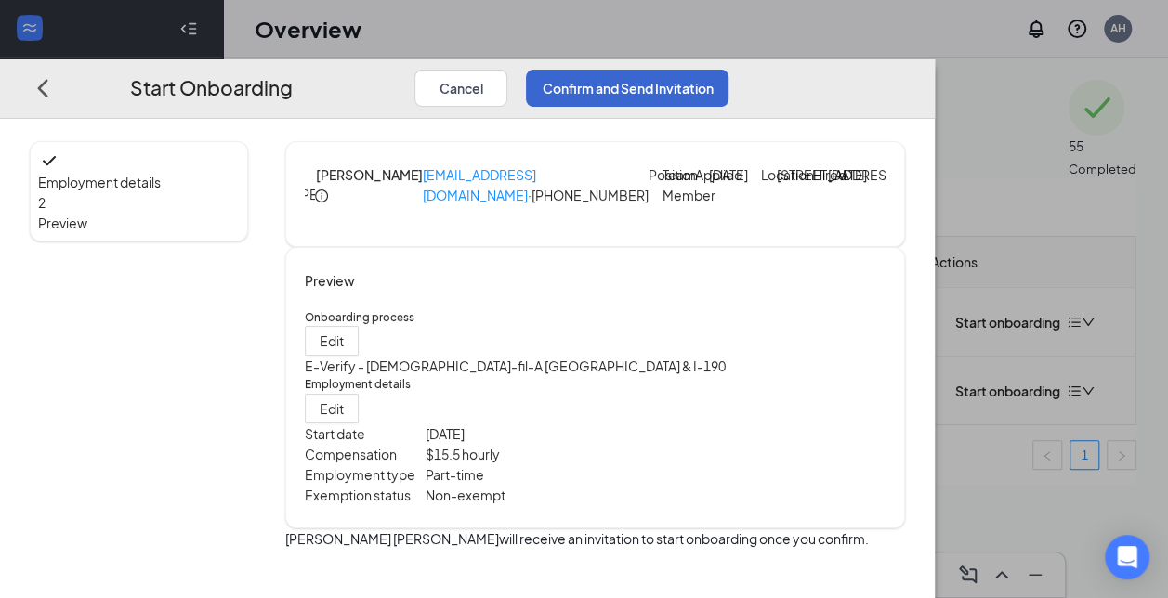
scroll to position [73, 0]
click at [728, 70] on button "Confirm and Send Invitation" at bounding box center [627, 88] width 203 height 37
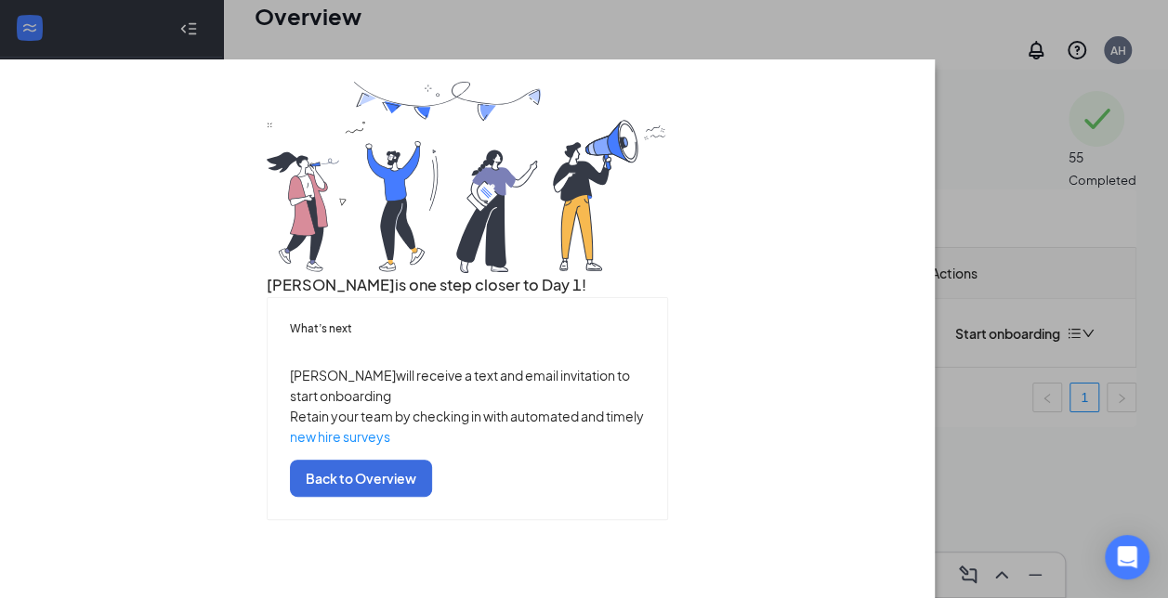
scroll to position [84, 0]
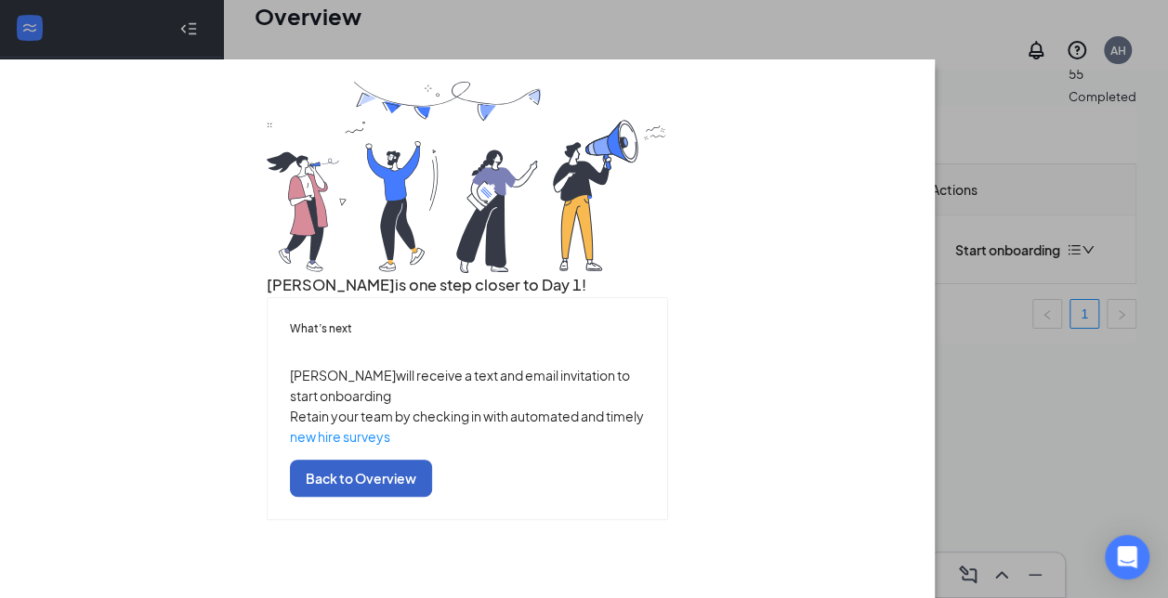
click at [432, 498] on button "Back to Overview" at bounding box center [361, 479] width 142 height 37
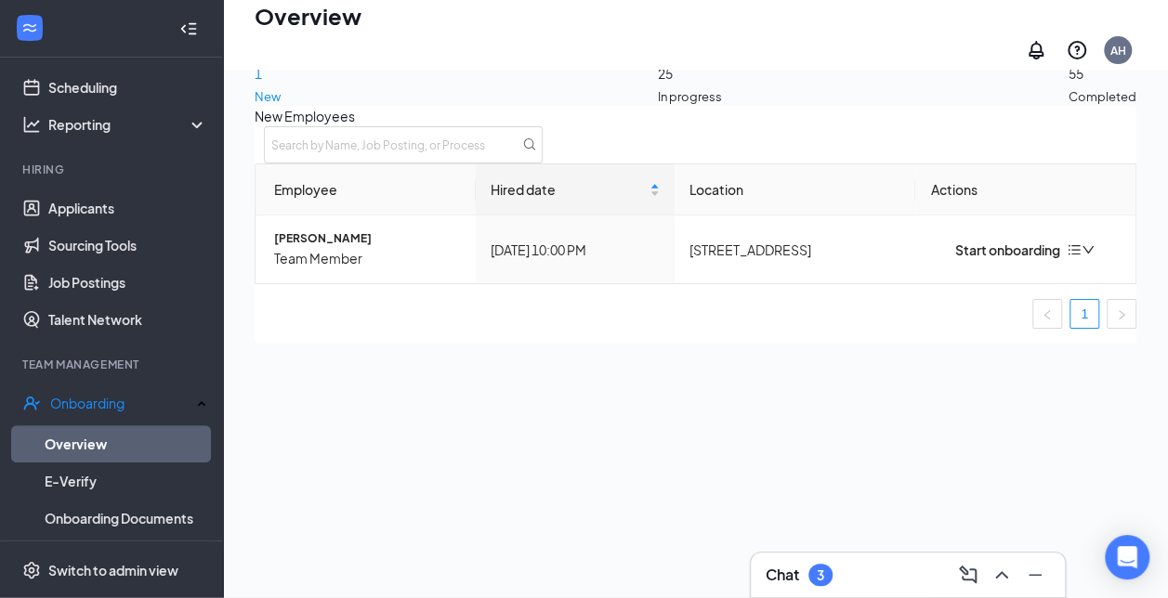
scroll to position [0, 0]
click at [935, 257] on img "button" at bounding box center [938, 250] width 17 height 17
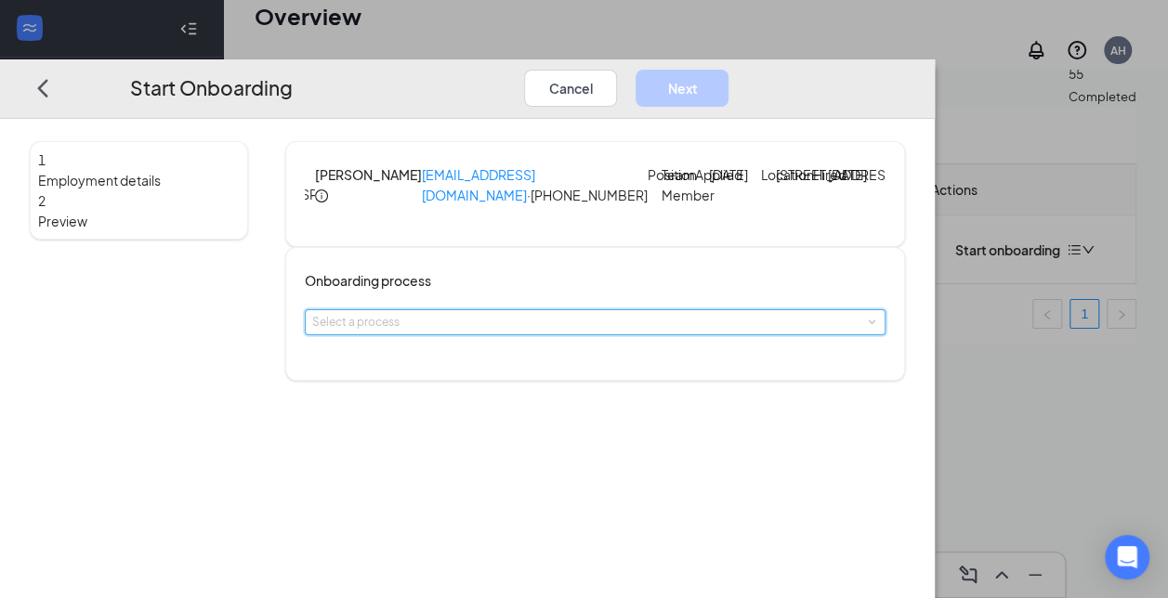
click at [867, 327] on span at bounding box center [871, 323] width 8 height 8
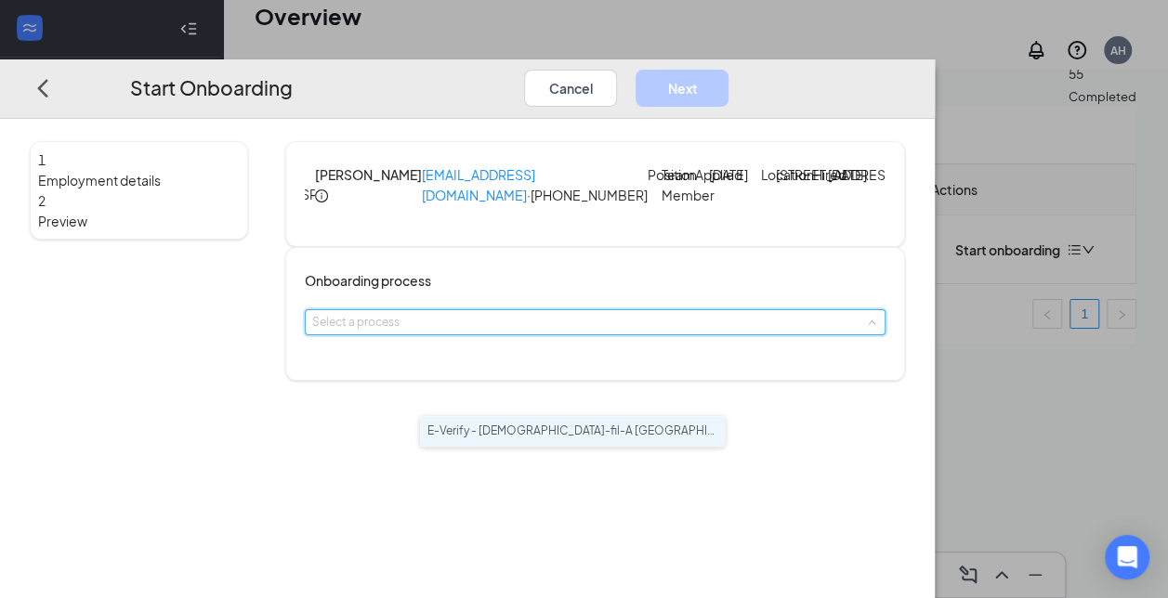
click at [658, 438] on span "E-Verify - [DEMOGRAPHIC_DATA]-fil-A [GEOGRAPHIC_DATA] & I-190" at bounding box center [609, 431] width 365 height 14
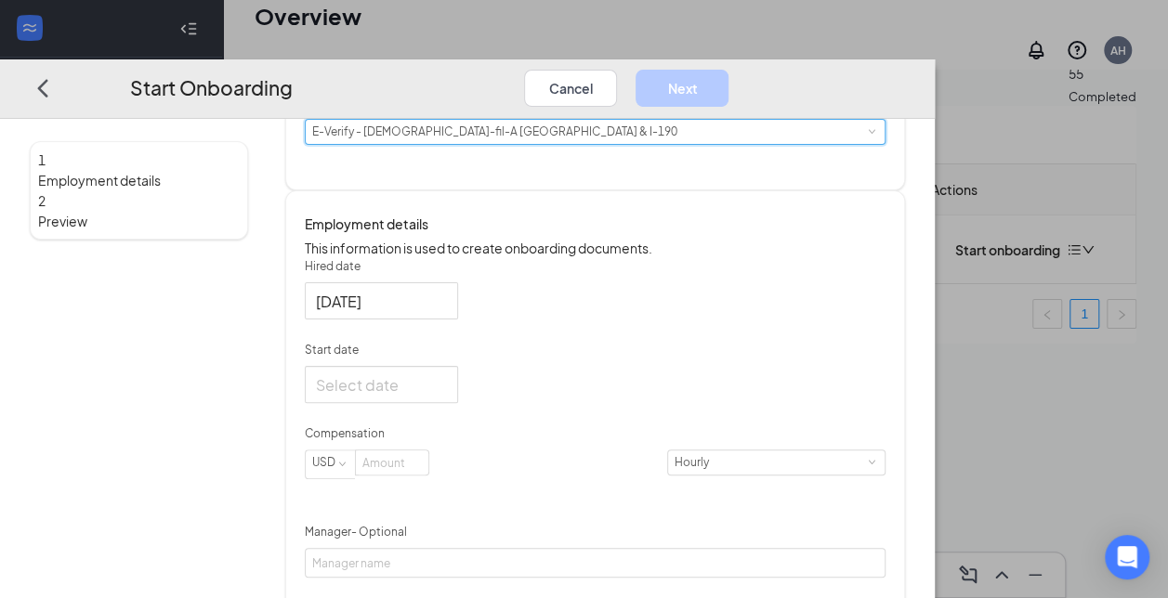
scroll to position [213, 0]
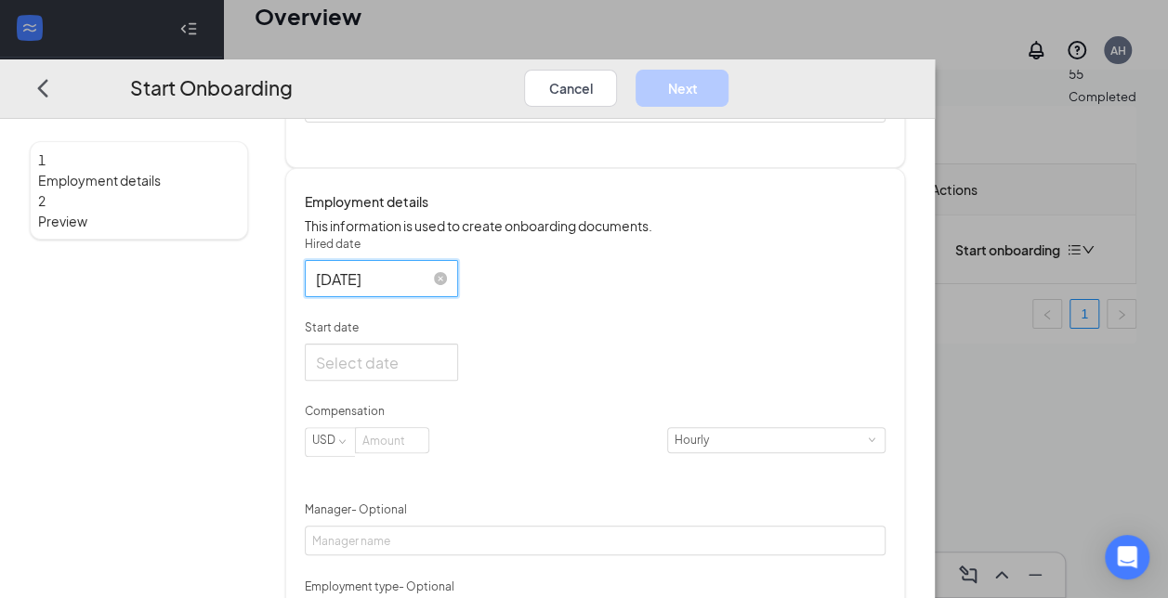
click at [443, 291] on input "[DATE]" at bounding box center [379, 279] width 127 height 23
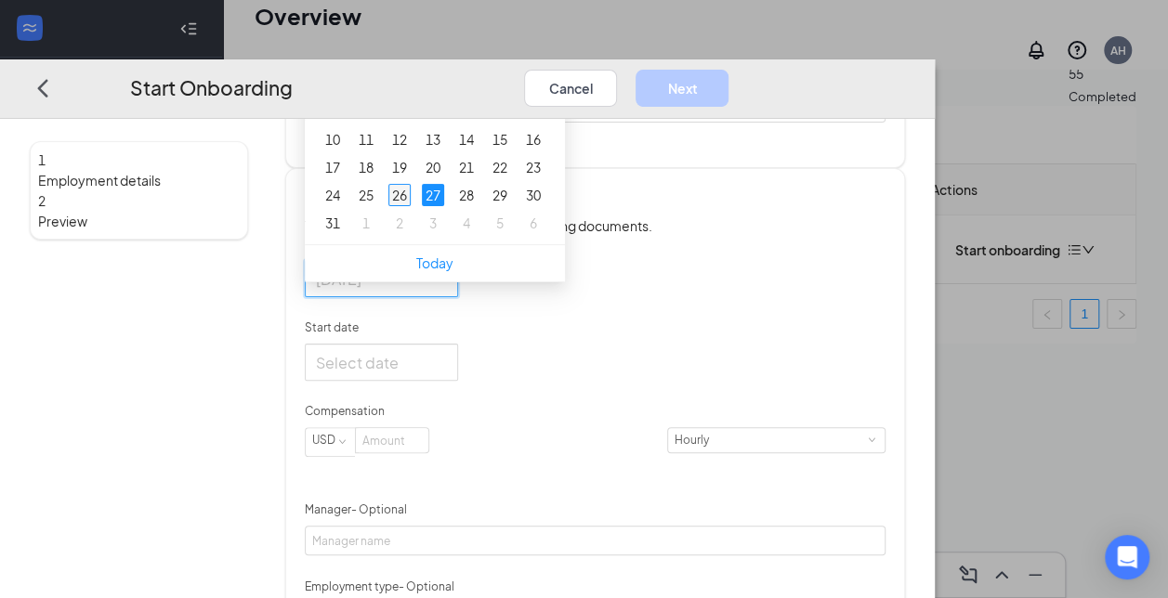
type input "[DATE]"
click at [411, 206] on div "26" at bounding box center [399, 195] width 22 height 22
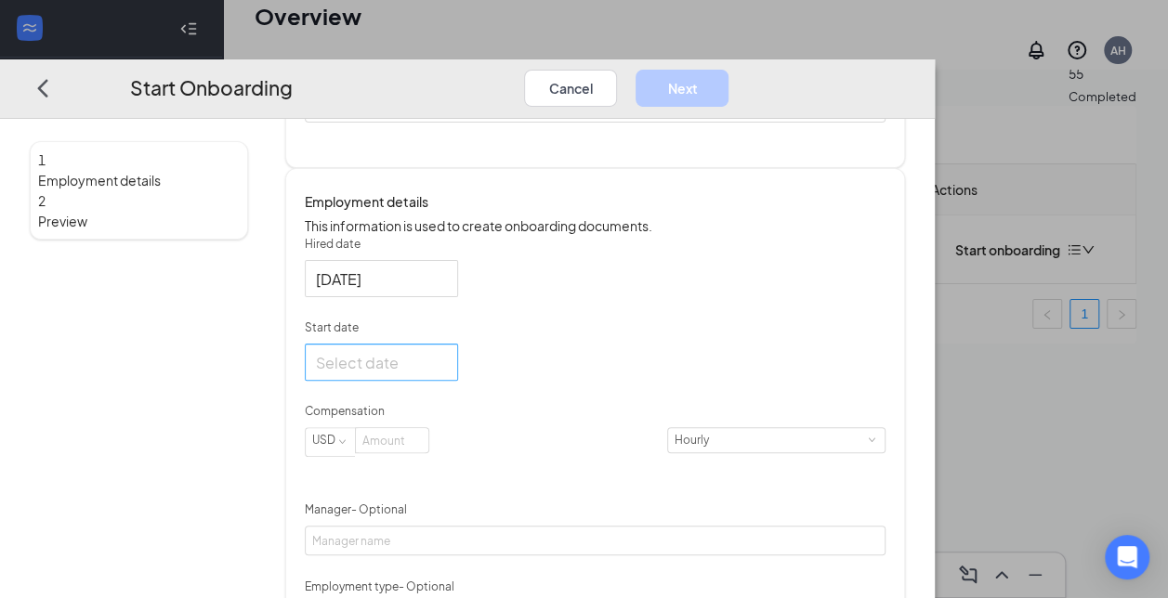
click at [458, 382] on div at bounding box center [381, 363] width 153 height 37
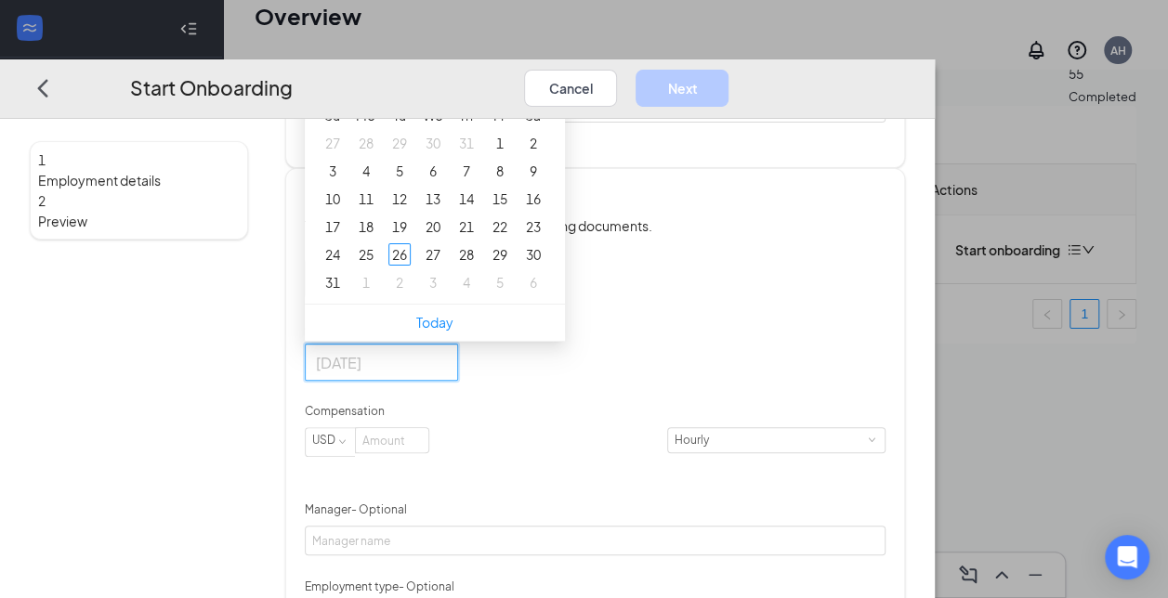
type input "[DATE]"
click at [536, 94] on button "button" at bounding box center [526, 75] width 20 height 37
type input "[DATE]"
click at [377, 211] on div "15" at bounding box center [366, 200] width 22 height 22
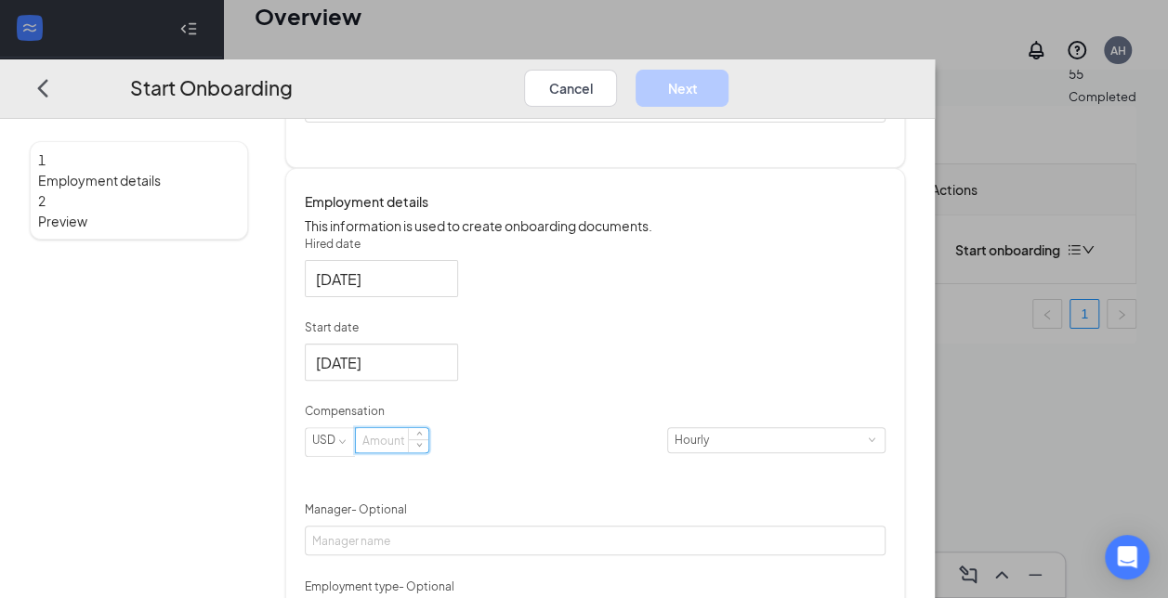
click at [428, 453] on input at bounding box center [392, 441] width 72 height 24
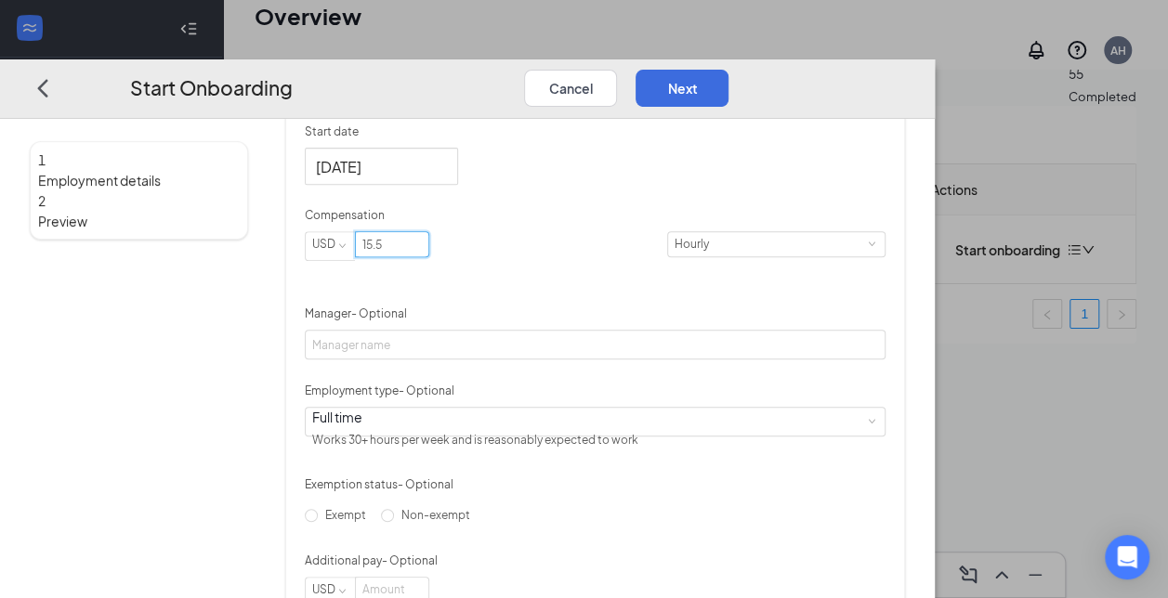
scroll to position [416, 0]
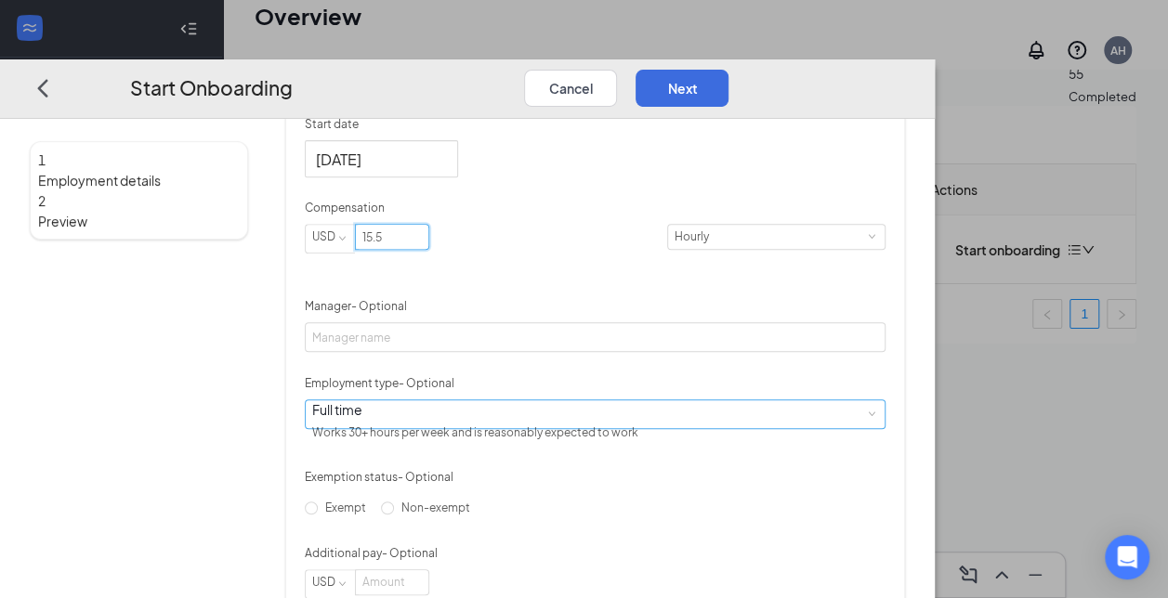
type input "15.5"
click at [714, 429] on div "Full time Works 30+ hours per week and is reasonably expected to work" at bounding box center [595, 415] width 581 height 30
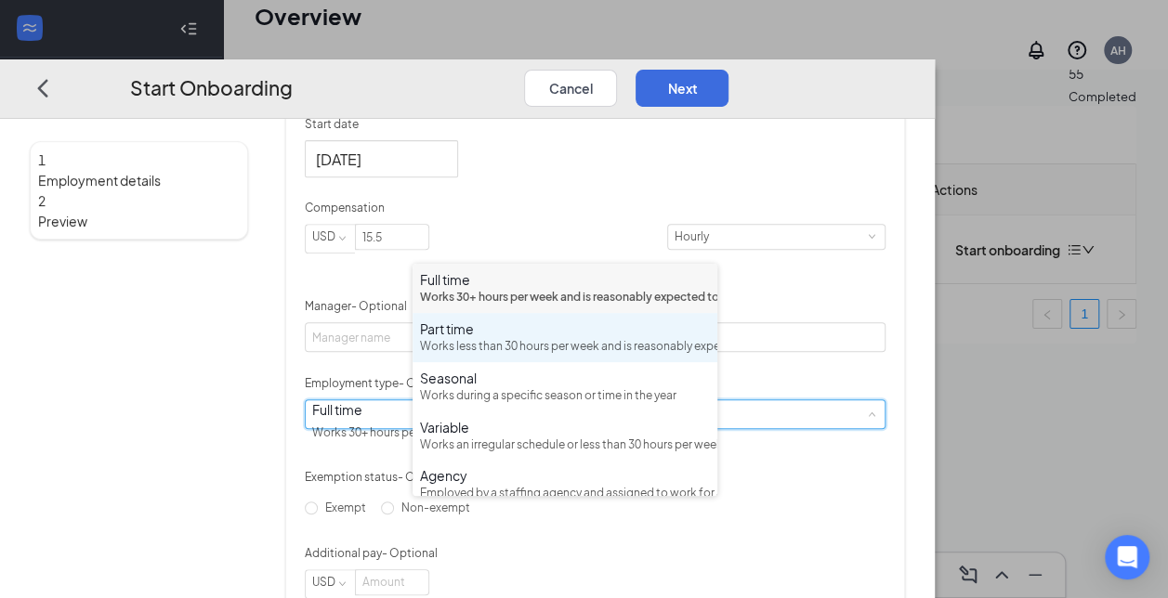
click at [615, 356] on div "Works less than 30 hours per week and is reasonably expected to work" at bounding box center [565, 347] width 290 height 18
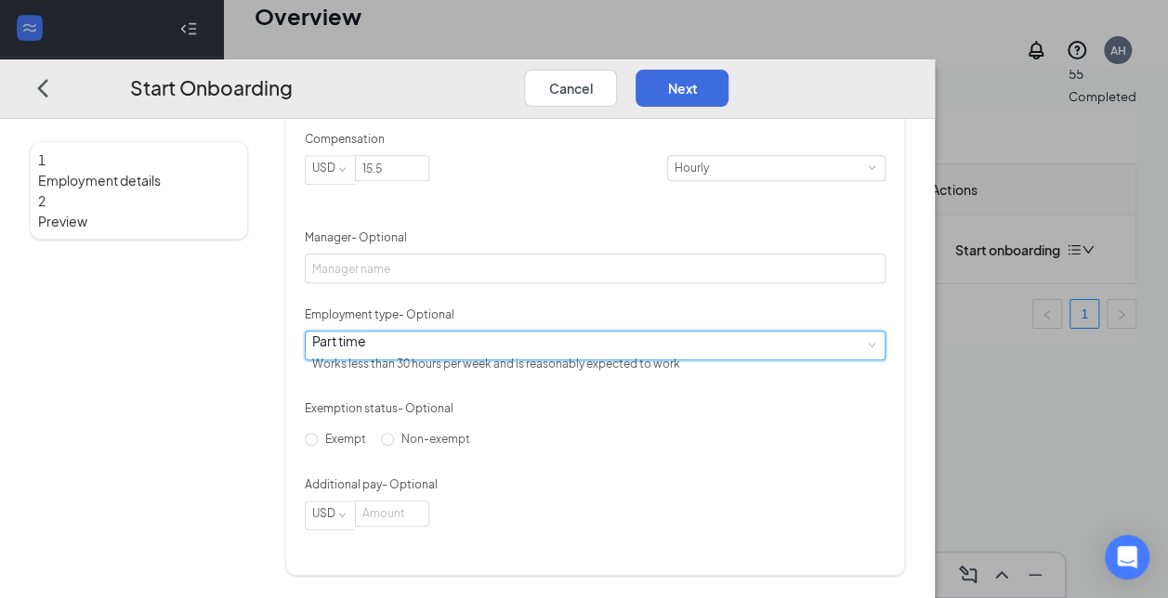
scroll to position [594, 0]
click at [394, 446] on input "Non-exempt" at bounding box center [387, 439] width 13 height 13
radio input "true"
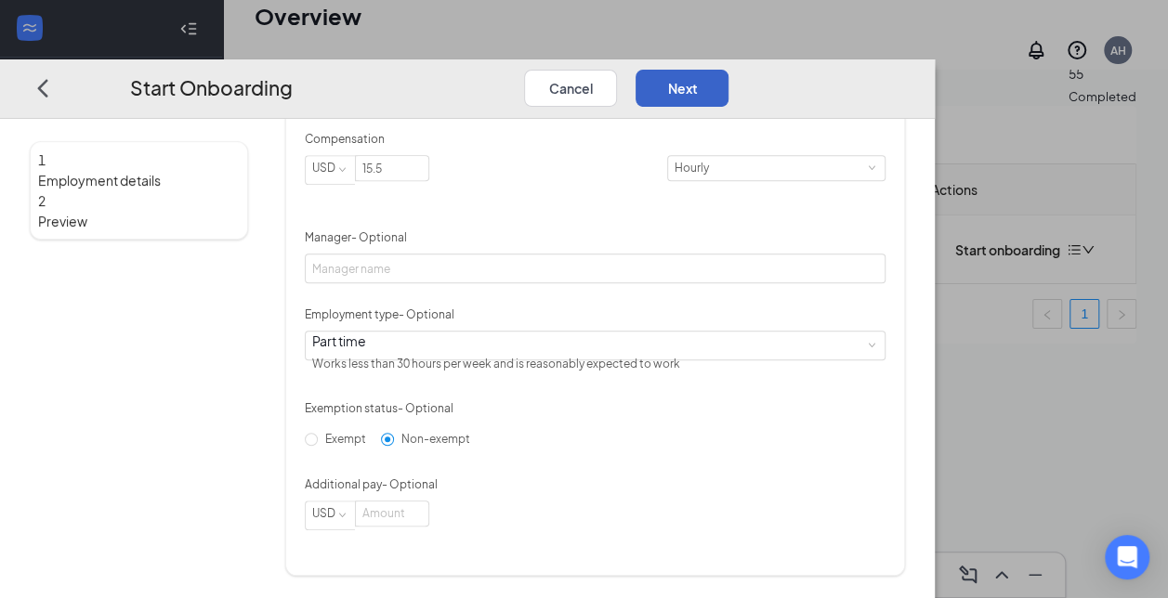
click at [728, 70] on button "Next" at bounding box center [682, 88] width 93 height 37
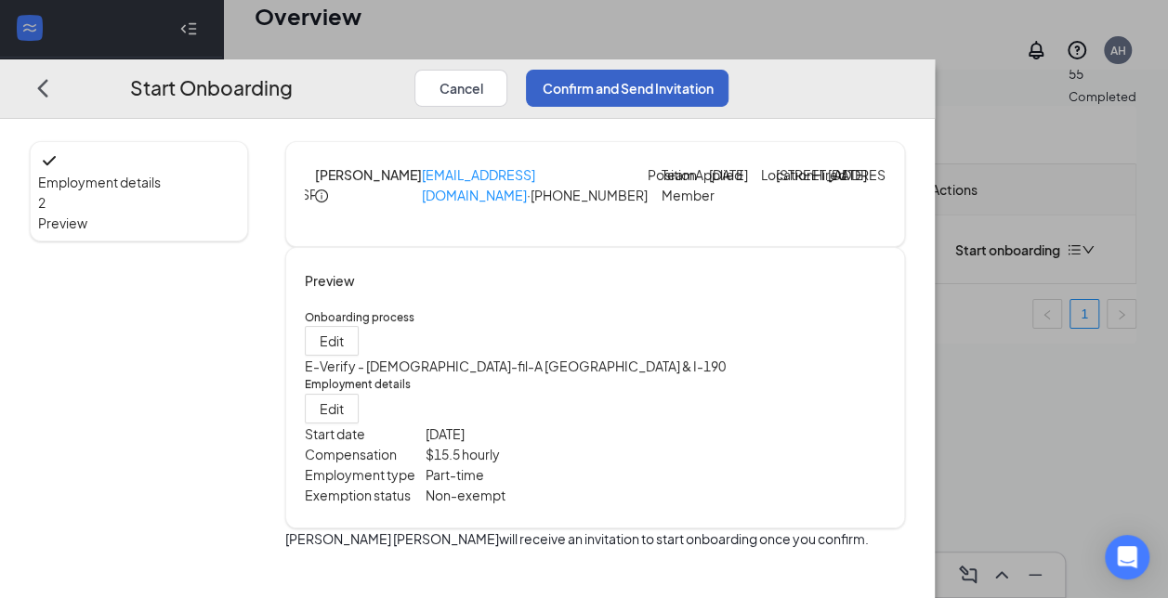
click at [728, 70] on button "Confirm and Send Invitation" at bounding box center [627, 88] width 203 height 37
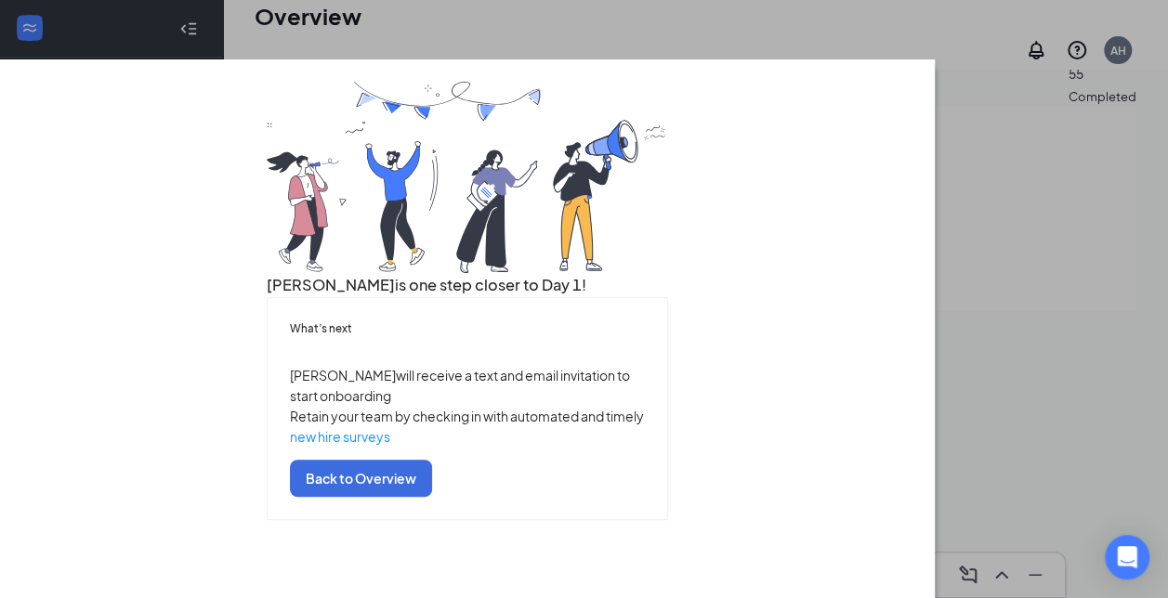
scroll to position [97, 0]
click at [432, 498] on button "Back to Overview" at bounding box center [361, 479] width 142 height 37
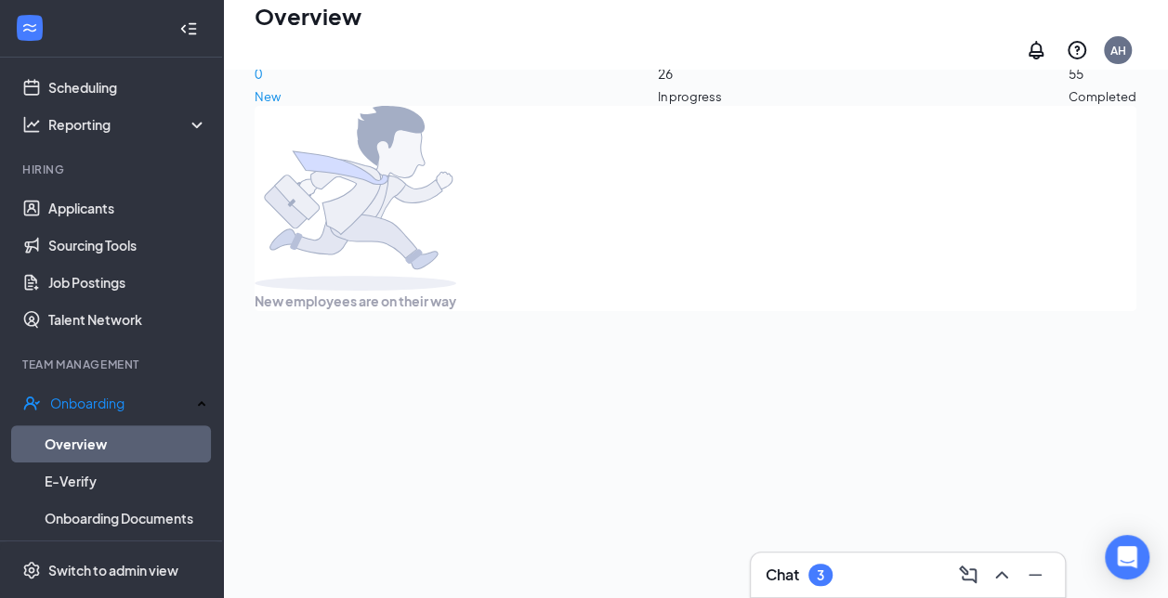
scroll to position [0, 0]
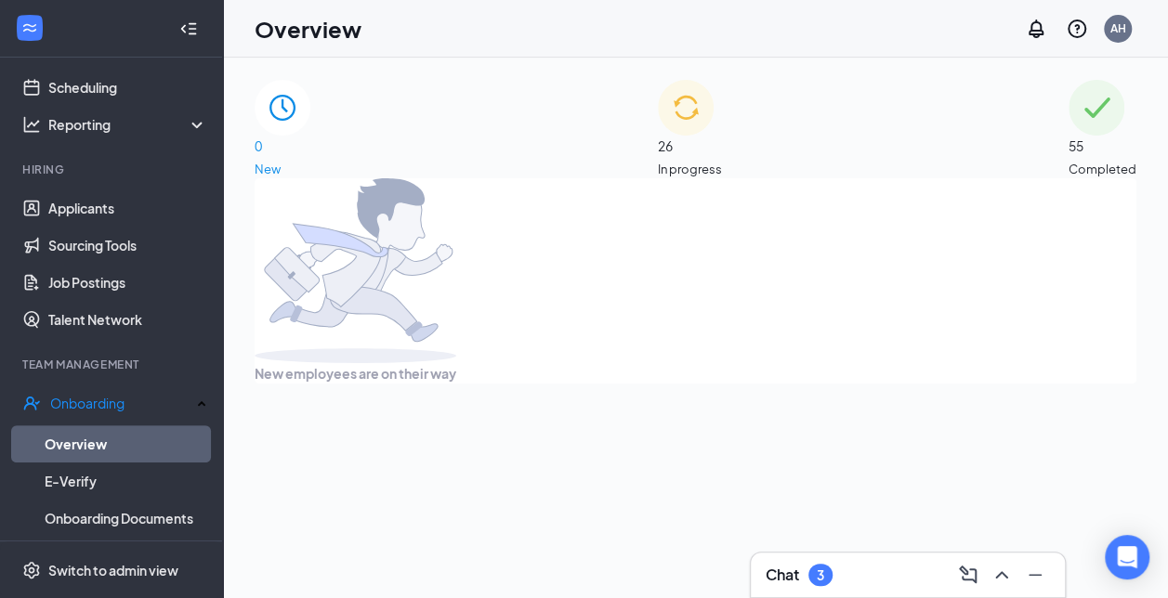
click at [780, 583] on h3 "Chat" at bounding box center [782, 575] width 33 height 20
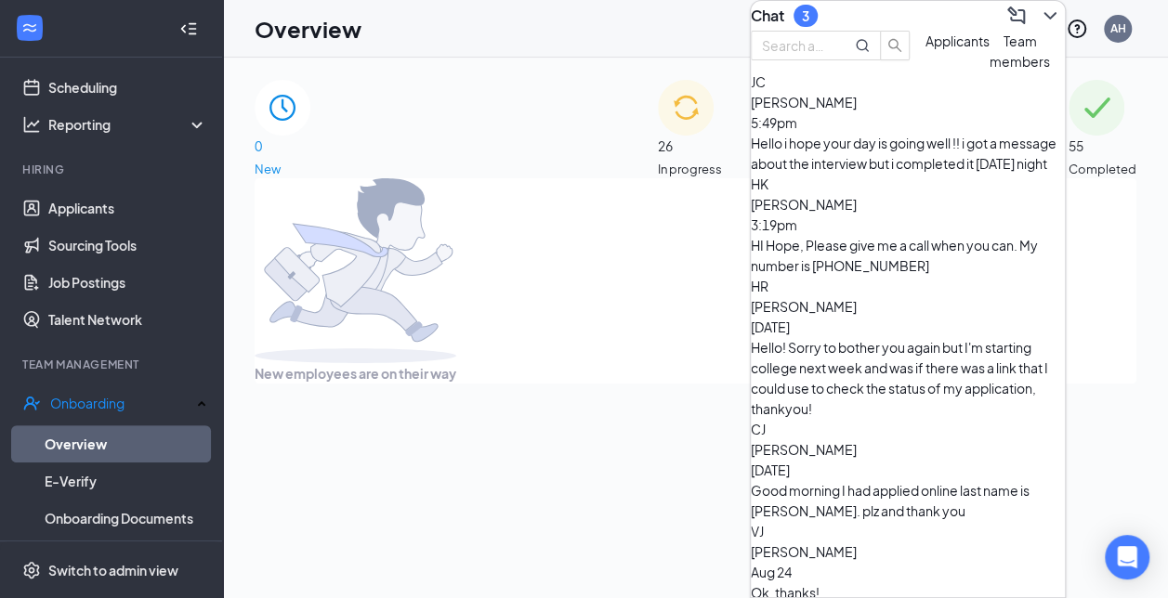
click at [911, 174] on div "Hello i hope your day is going well !! i got a message about the interview but …" at bounding box center [908, 153] width 314 height 41
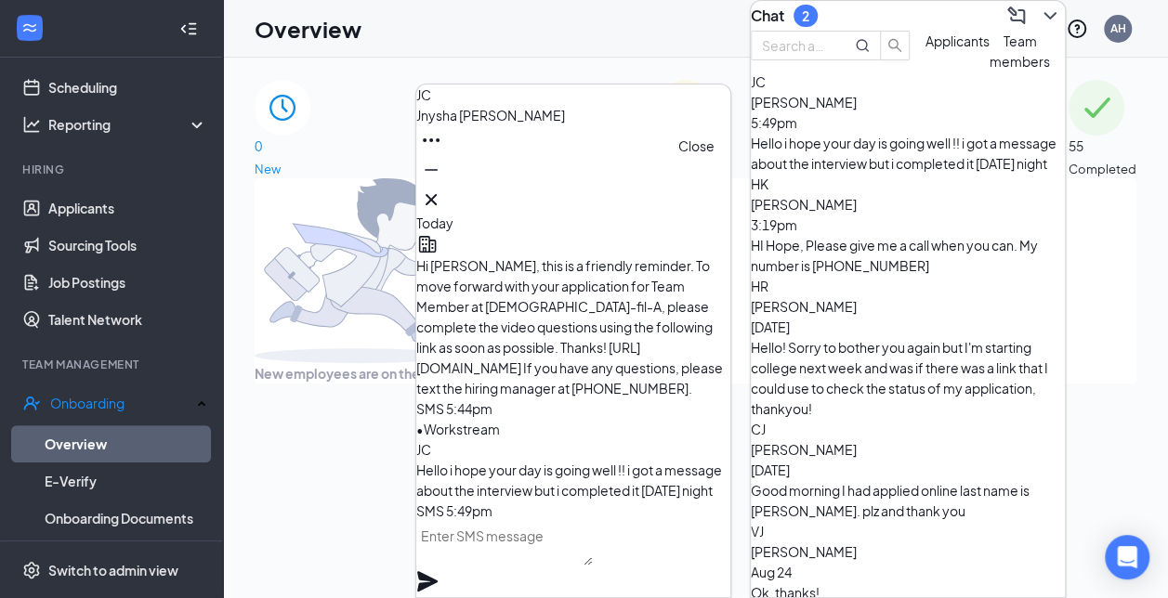
click at [437, 194] on icon "Cross" at bounding box center [431, 199] width 11 height 11
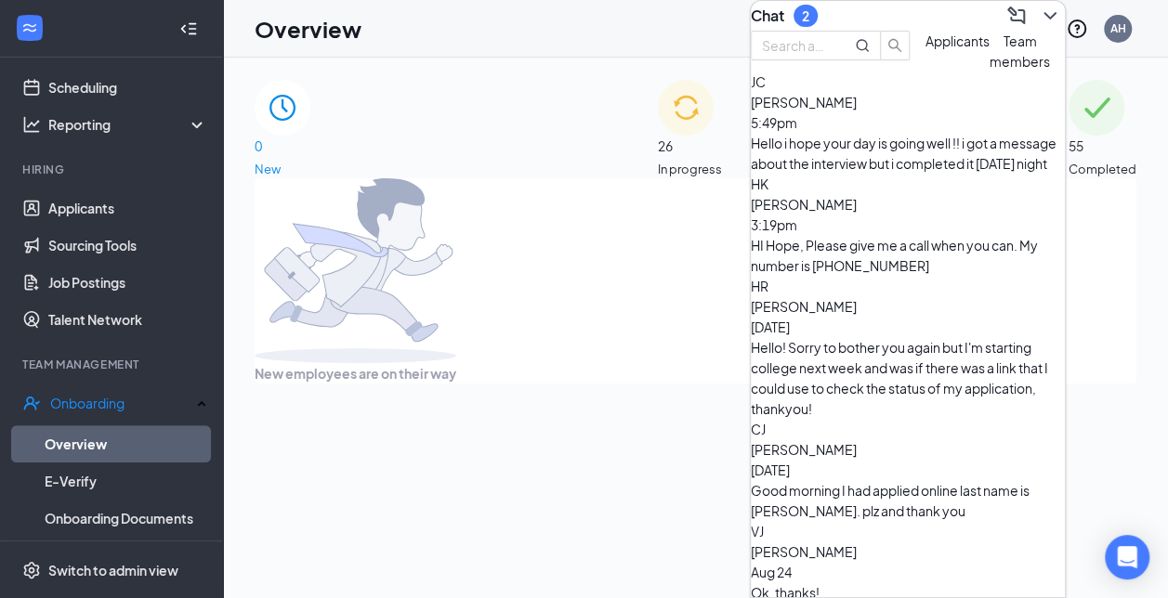
click at [530, 287] on div "New employees are on their way" at bounding box center [696, 280] width 882 height 205
drag, startPoint x: 1028, startPoint y: 32, endPoint x: 1006, endPoint y: 41, distance: 23.3
click at [1039, 27] on icon "ChevronDown" at bounding box center [1050, 16] width 22 height 22
